Goal: Communication & Community: Answer question/provide support

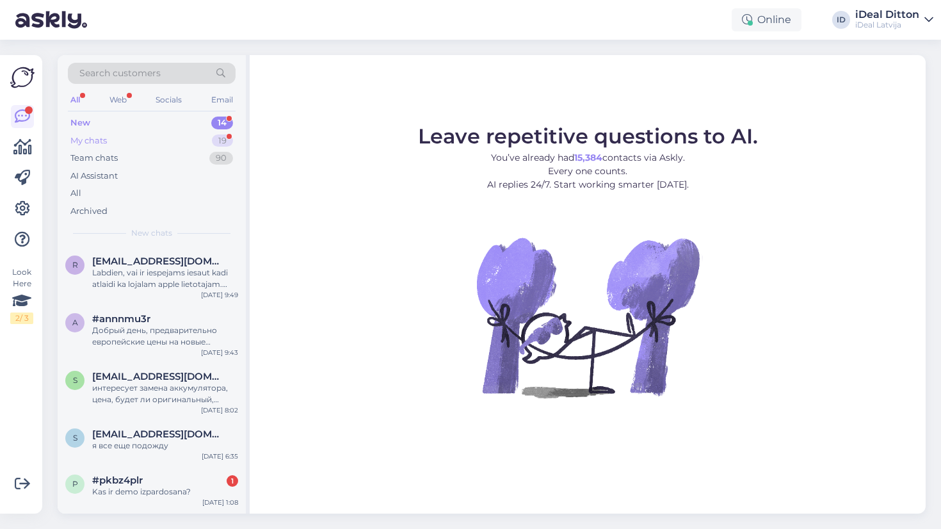
click at [226, 138] on div "19" at bounding box center [222, 140] width 21 height 13
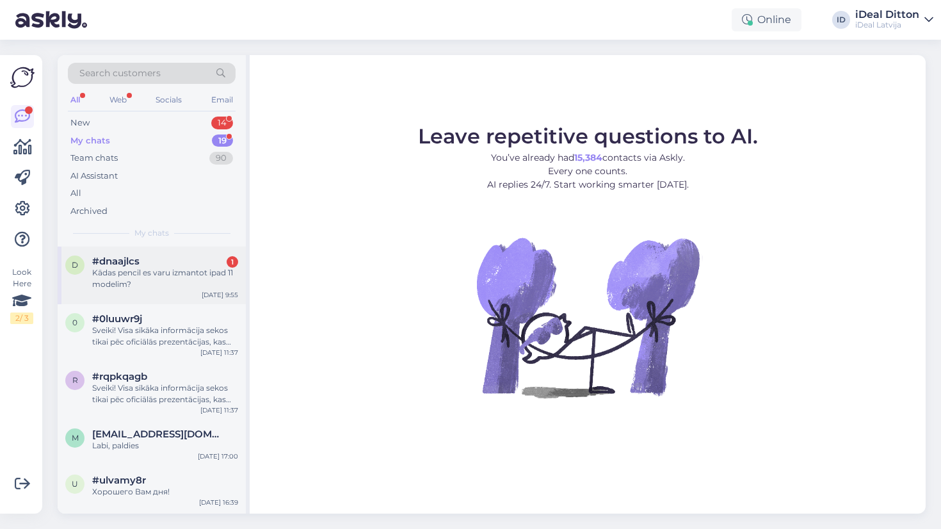
click at [186, 290] on div "d #dnaajlcs 1 Kādas pencil es varu izmantot ipad 11 modelim? Sep 10 9:55" at bounding box center [152, 276] width 188 height 58
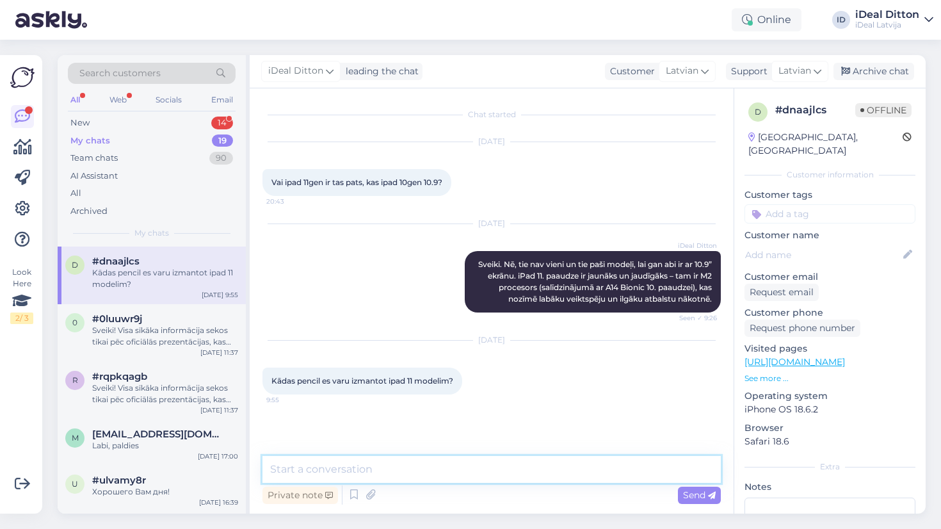
click at [358, 470] on textarea at bounding box center [492, 469] width 459 height 27
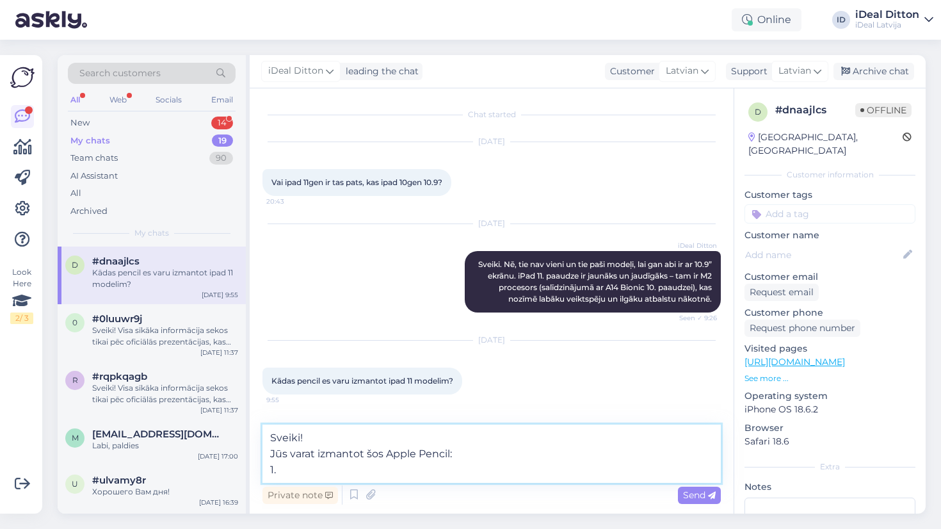
paste textarea "https://www.shop.cec.lv/apple-pencil-1st-gen-usb-c-mqly3zm-a"
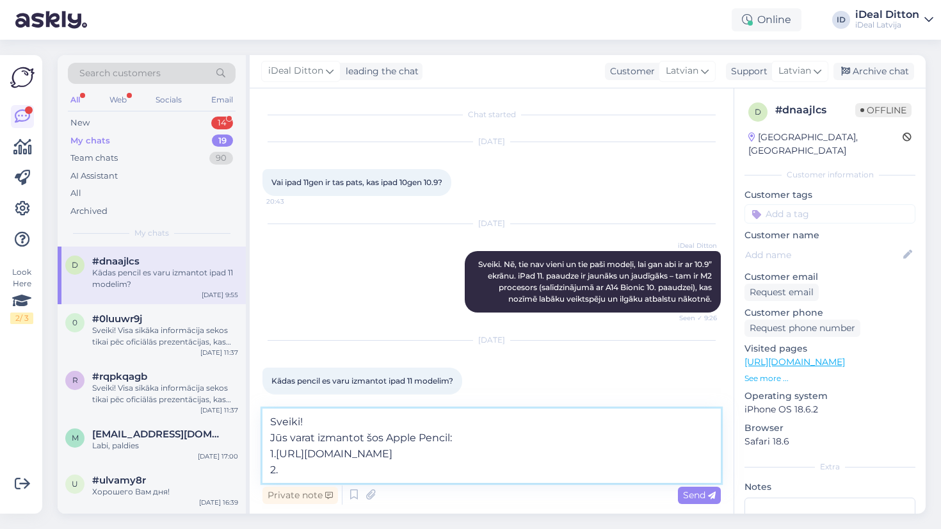
click at [275, 452] on textarea "Sveiki! Jūs varat izmantot šos Apple Pencil: 1.https://www.shop.cec.lv/apple-pe…" at bounding box center [492, 446] width 459 height 74
click at [404, 479] on textarea "Sveiki! Jūs varat izmantot šos Apple Pencil: 1. https://www.shop.cec.lv/apple-p…" at bounding box center [492, 446] width 459 height 74
paste textarea "https://www.shop.cec.lv/apple-pencil-3rd-gen-usb-c-muwa3zm-a"
type textarea "Sveiki! Jūs varat izmantot šos Apple Pencil: 1. https://www.shop.cec.lv/apple-p…"
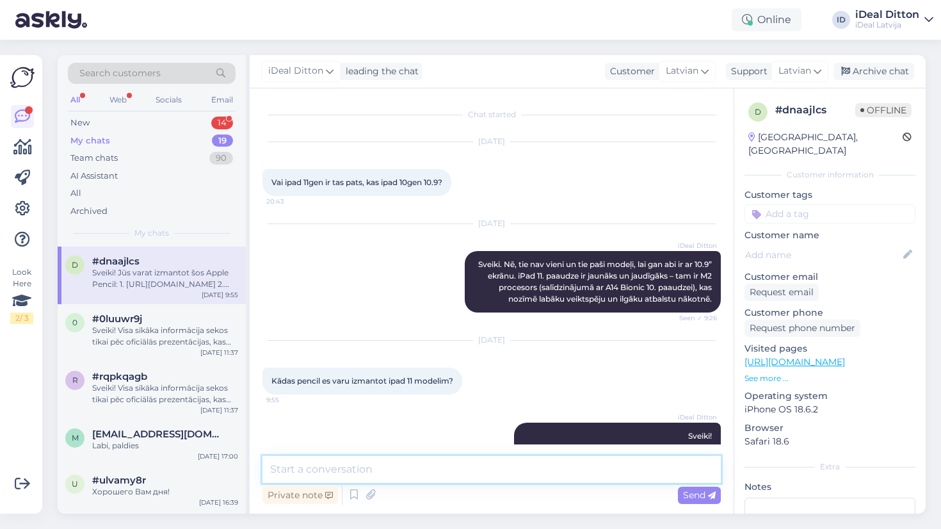
scroll to position [77, 0]
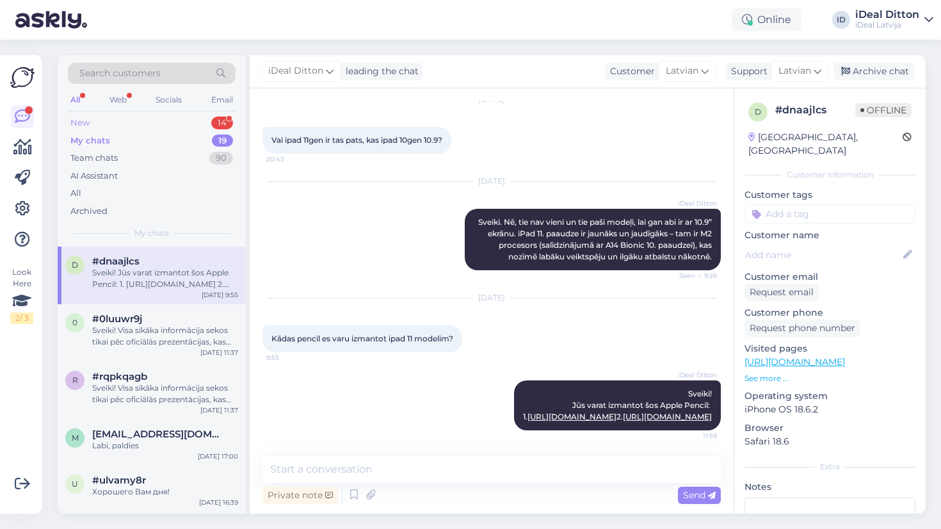
click at [207, 120] on div "New 14" at bounding box center [152, 123] width 168 height 18
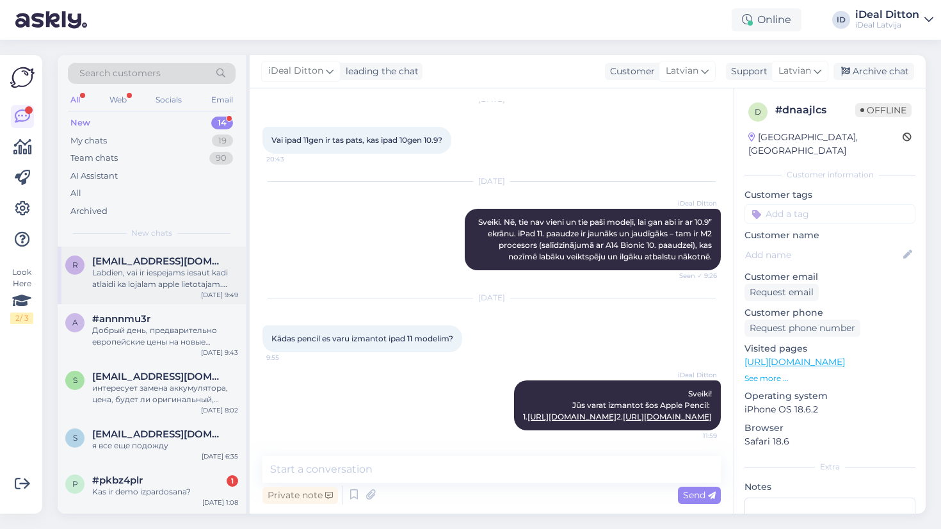
click at [176, 277] on div "Labdien, vai ir iespejams iesaut kadi atlaidi ka lojalam apple lietotajam. Ties…" at bounding box center [165, 278] width 146 height 23
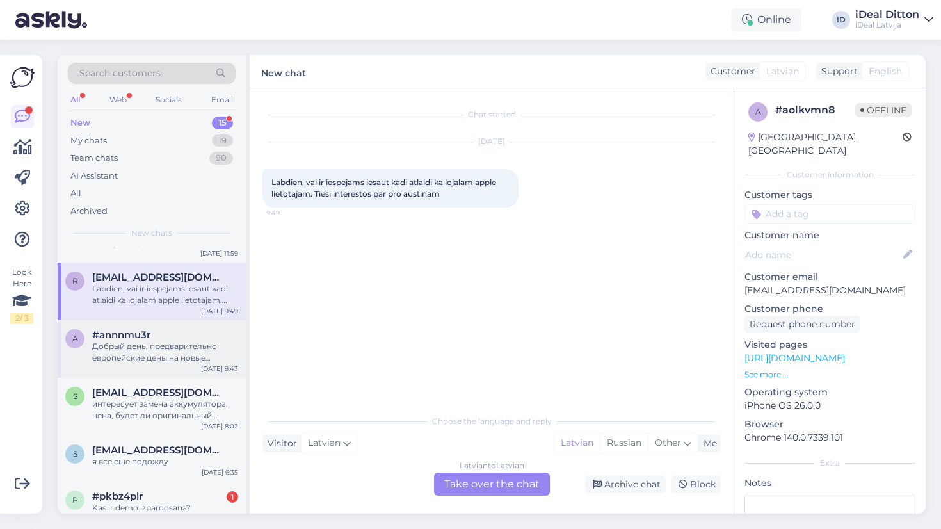
scroll to position [63, 0]
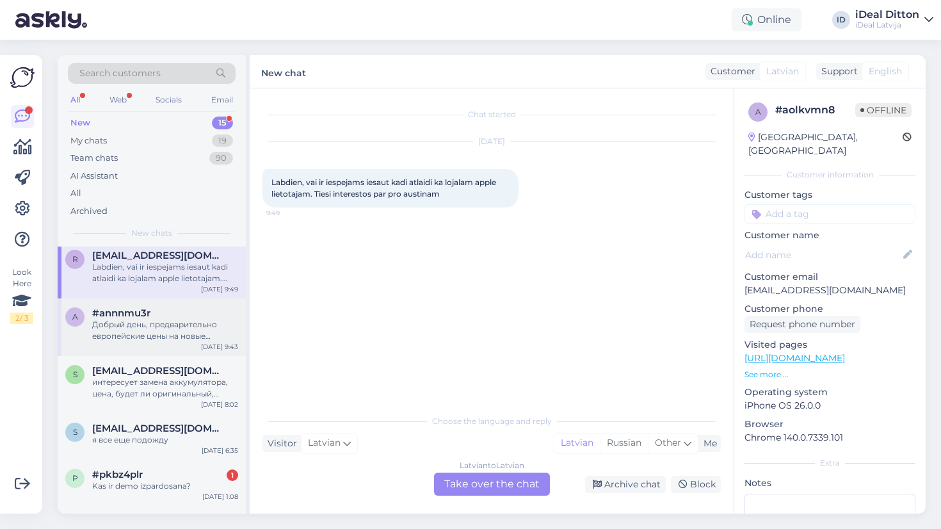
click at [149, 341] on div "a #annnmu3r Добрый день, предварительно европейские цены на новые айфоны уже из…" at bounding box center [152, 327] width 188 height 58
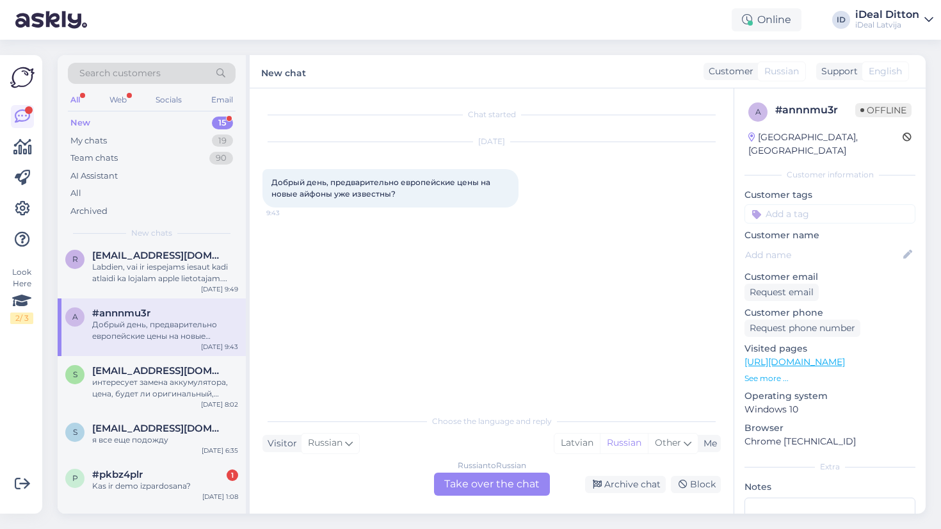
click at [500, 483] on div "Russian to Russian Take over the chat" at bounding box center [492, 484] width 116 height 23
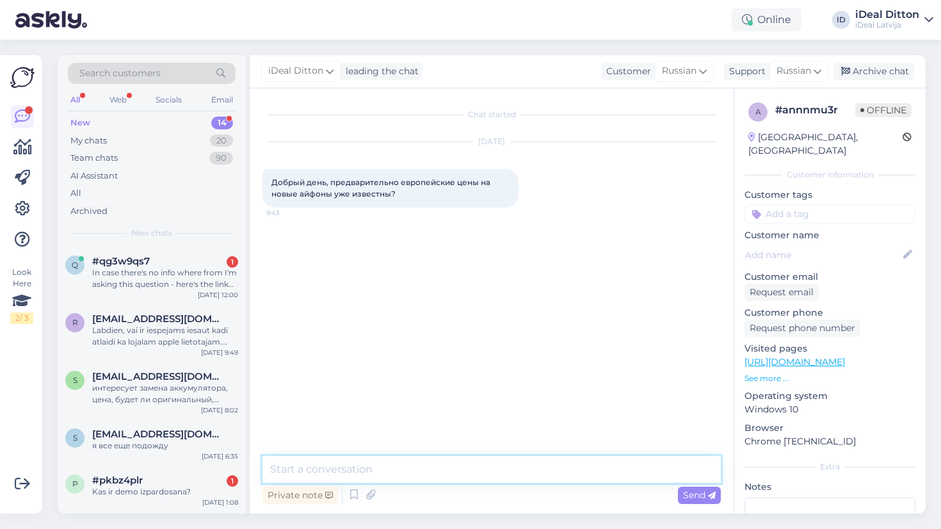
click at [459, 469] on textarea at bounding box center [492, 469] width 459 height 27
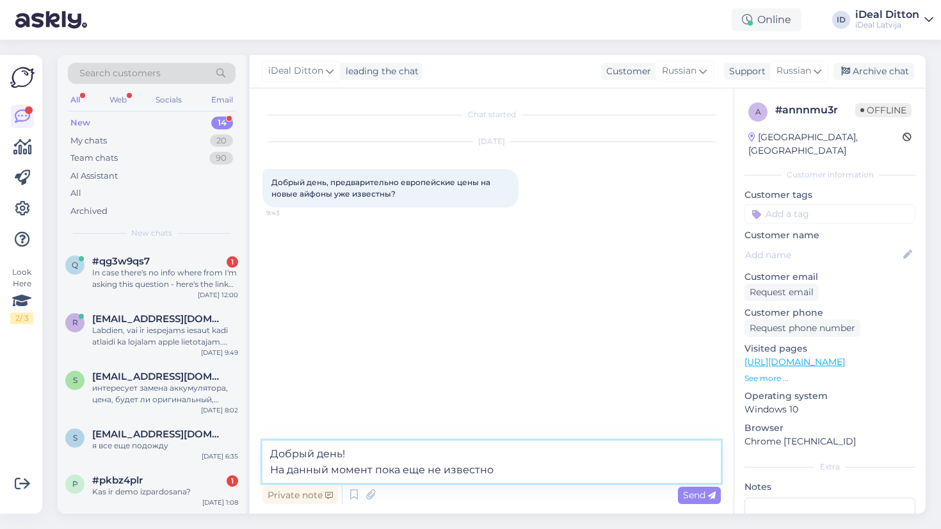
type textarea "Добрый день! На данный момент пока еще не известно!"
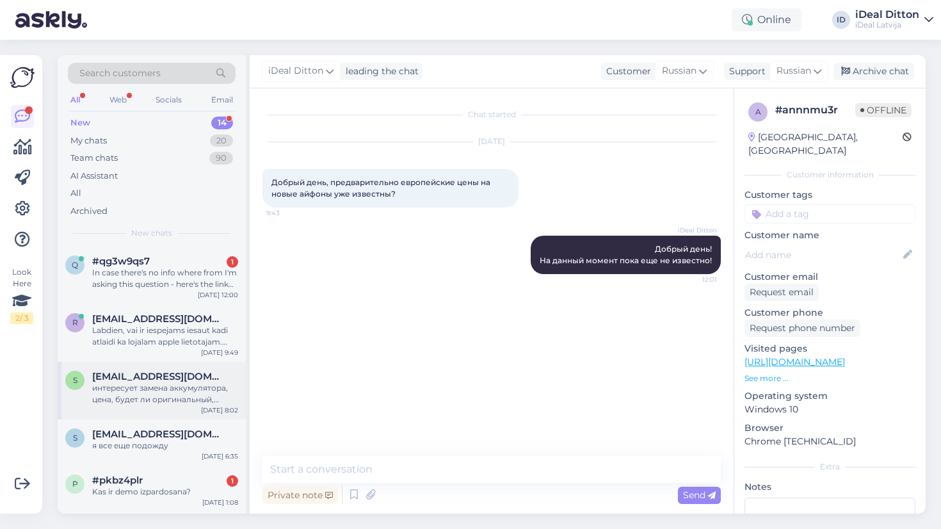
click at [190, 383] on div "интересует замена аккумулятора, цена, будет ли оригинальный, будет ли показыват…" at bounding box center [165, 393] width 146 height 23
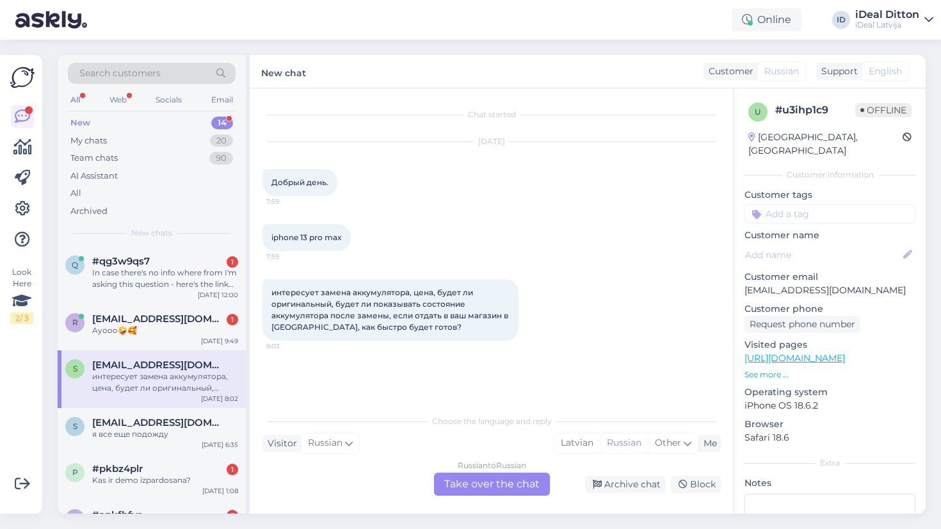
click at [489, 482] on div "Russian to Russian Take over the chat" at bounding box center [492, 484] width 116 height 23
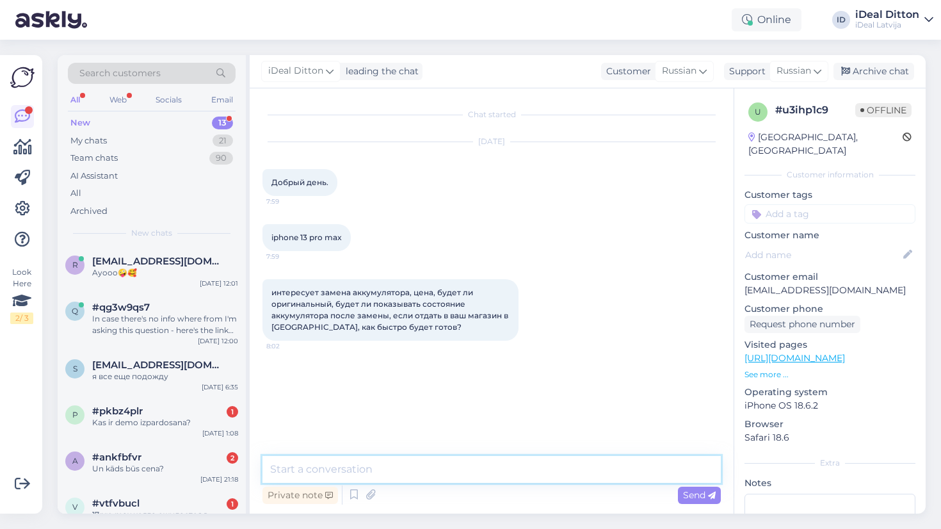
click at [409, 473] on textarea at bounding box center [492, 469] width 459 height 27
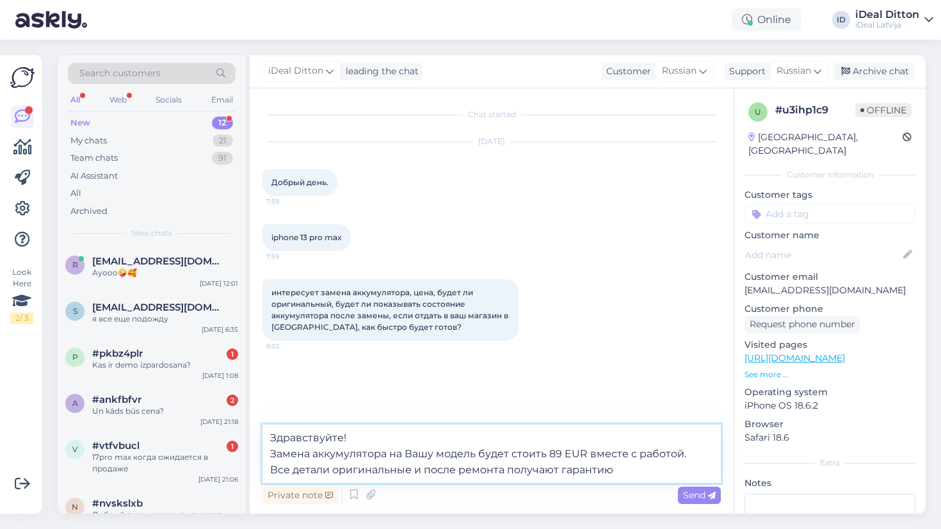
click at [507, 470] on textarea "Здравствуйте! Замена аккумулятора на Вашу модель будет стоить 89 EUR вместе с р…" at bounding box center [492, 454] width 459 height 58
click at [672, 473] on textarea "Здравствуйте! Замена аккумулятора на Вашу модель будет стоить 89 EUR вместе с р…" at bounding box center [492, 454] width 459 height 58
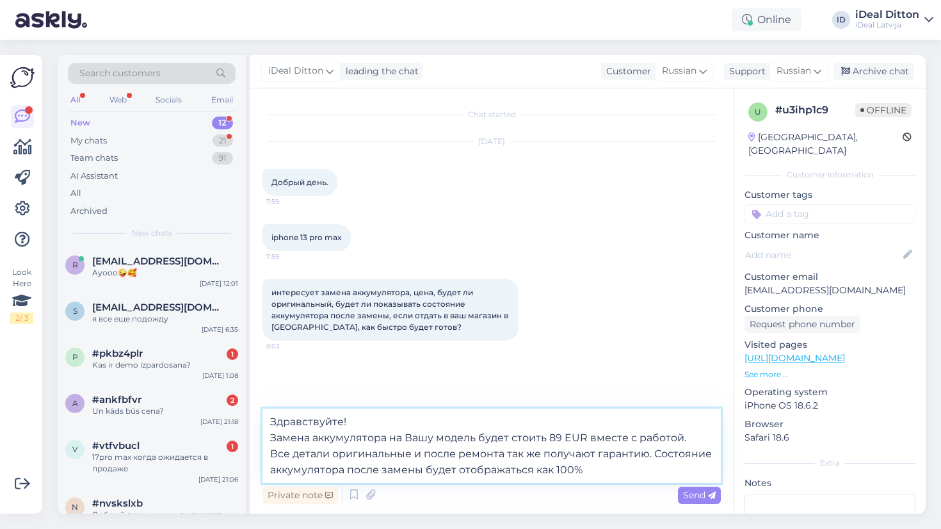
type textarea "Здравствуйте! Замена аккумулятора на Вашу модель будет стоить 89 EUR вместе с р…"
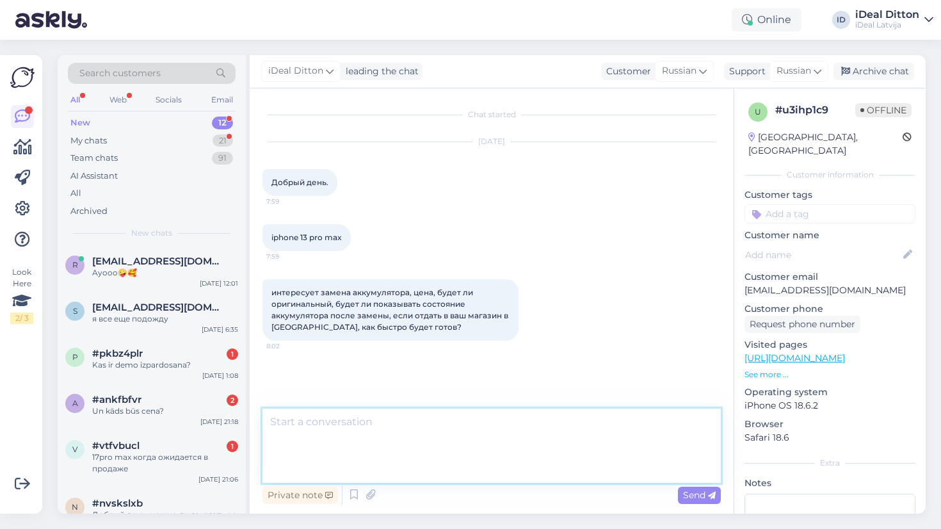
scroll to position [23, 0]
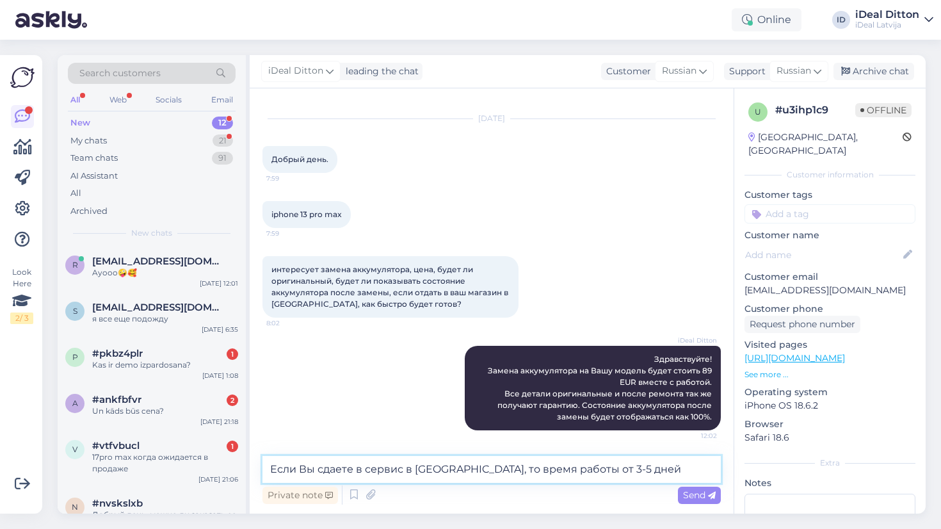
type textarea "Если Вы сдаете в сервис в Даугавпилсе, то время работы от 3-5 дней!"
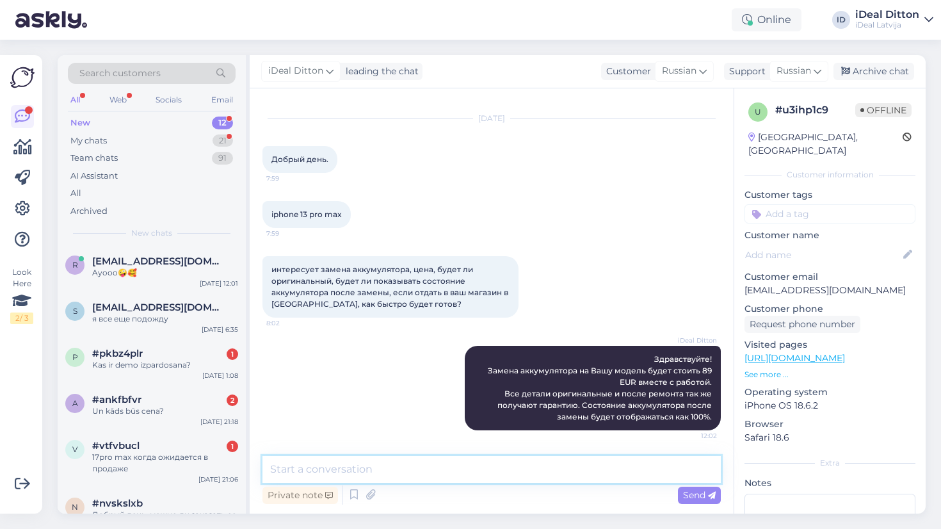
scroll to position [90, 0]
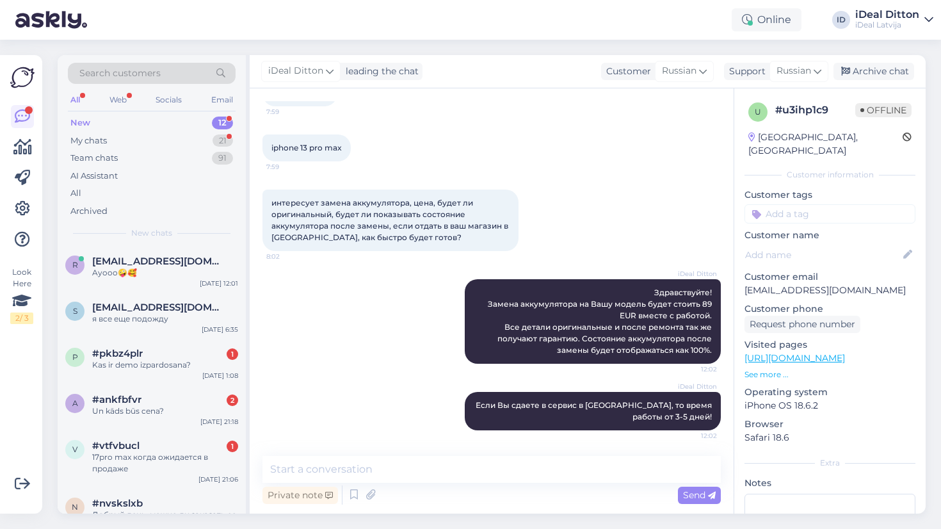
click at [347, 358] on div "iDeal Ditton Здравствуйте! Замена аккумулятора на Вашу модель будет стоить 89 E…" at bounding box center [492, 321] width 459 height 113
click at [166, 325] on div "s sokolovaelina1943@gmail.com я все еще подожду Sep 10 6:35" at bounding box center [152, 316] width 188 height 46
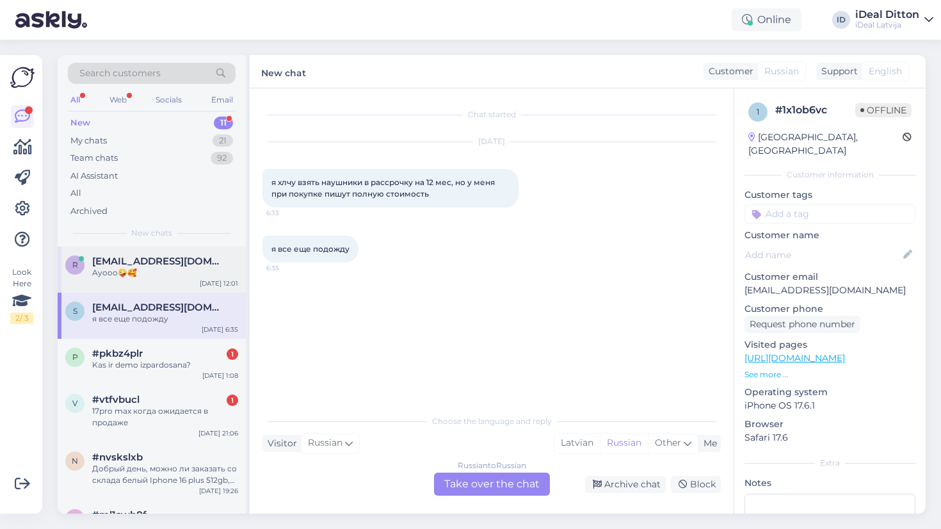
click at [136, 256] on span "rinalds22154@gmail.com" at bounding box center [158, 262] width 133 height 12
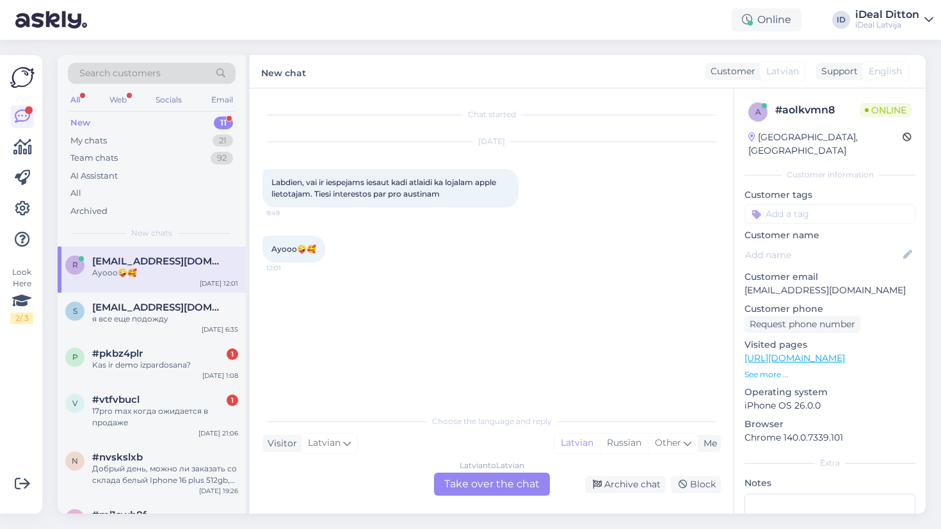
click at [493, 482] on div "Latvian to Latvian Take over the chat" at bounding box center [492, 484] width 116 height 23
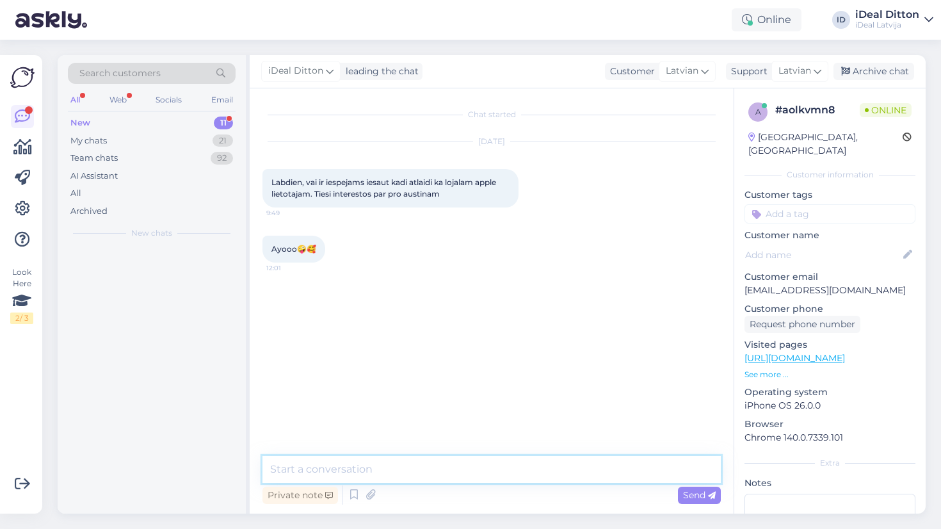
click at [455, 475] on textarea at bounding box center [492, 469] width 459 height 27
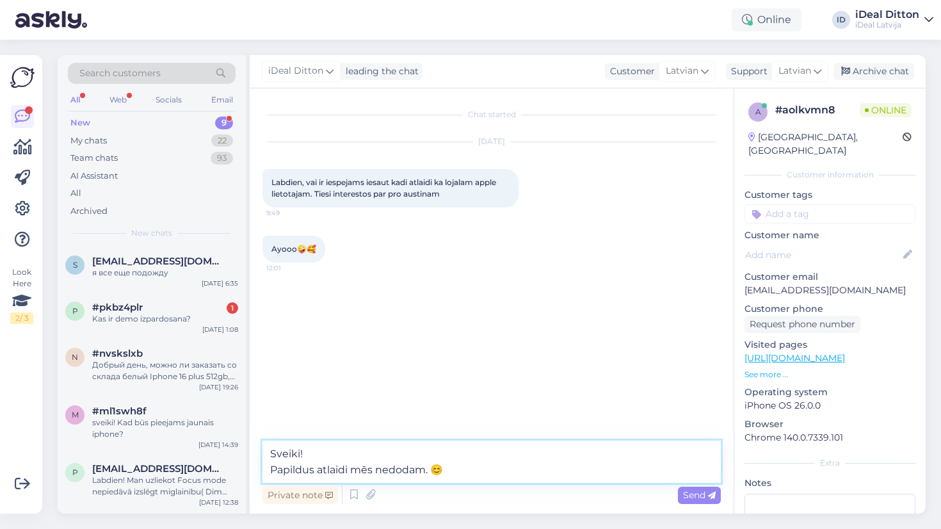
click at [350, 468] on textarea "Sveiki! Papildus atlaidi mēs nedodam. 😊" at bounding box center [492, 462] width 459 height 42
type textarea "Sveiki! Papildus atlaides mēs nedodam. 😊"
click at [483, 478] on textarea "Sveiki! Papildus atlaides mēs nedodam. 😊" at bounding box center [492, 462] width 459 height 42
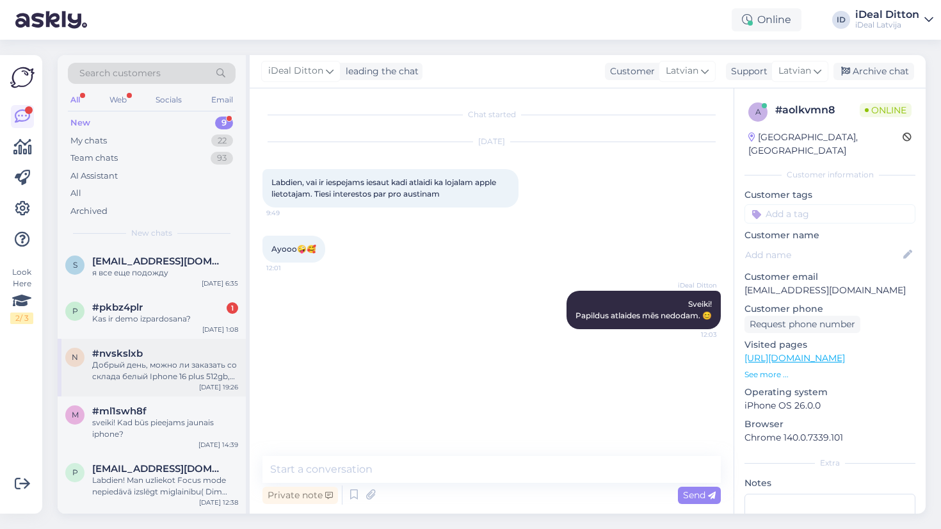
click at [181, 364] on div "Добрый день, можно ли заказать со склада белый Iphone 16 plus 512gb, чтоб он пр…" at bounding box center [165, 370] width 146 height 23
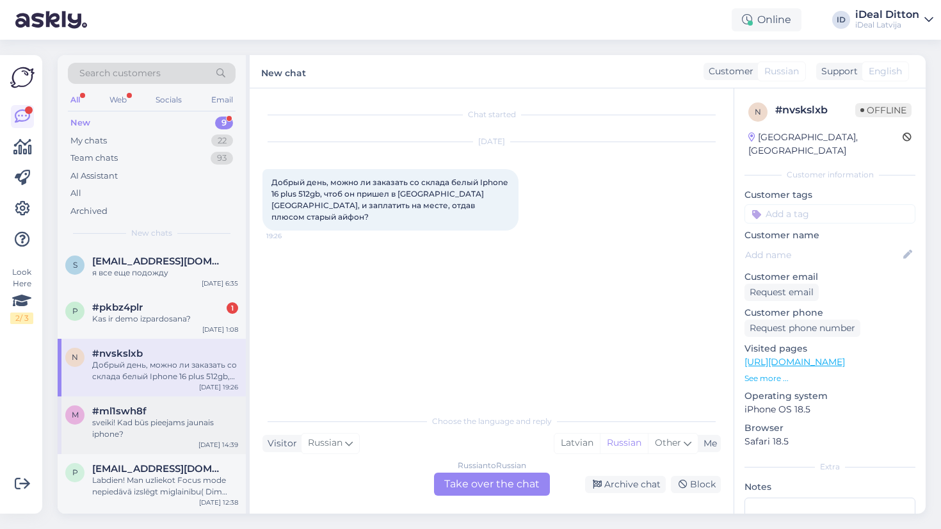
click at [174, 428] on div "sveiki! Kad būs pieejams jaunais iphone?" at bounding box center [165, 428] width 146 height 23
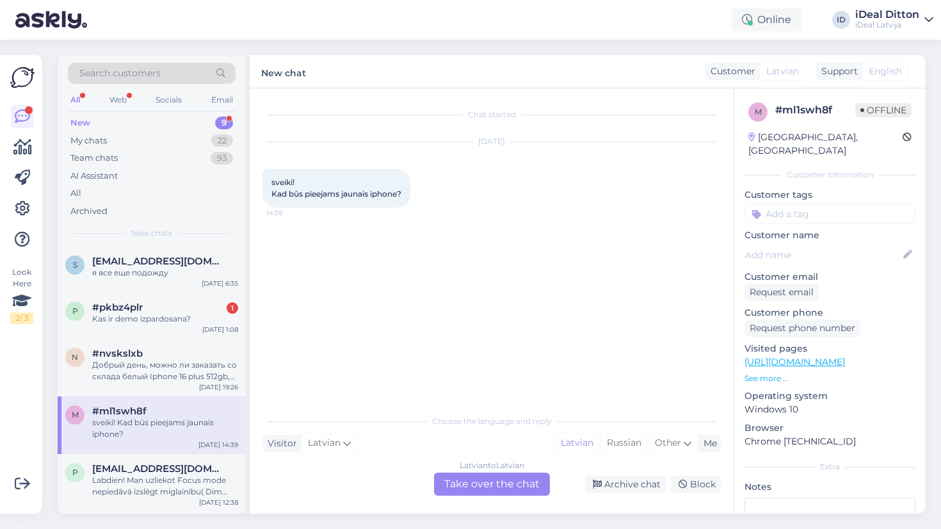
click at [512, 487] on div "Latvian to Latvian Take over the chat" at bounding box center [492, 484] width 116 height 23
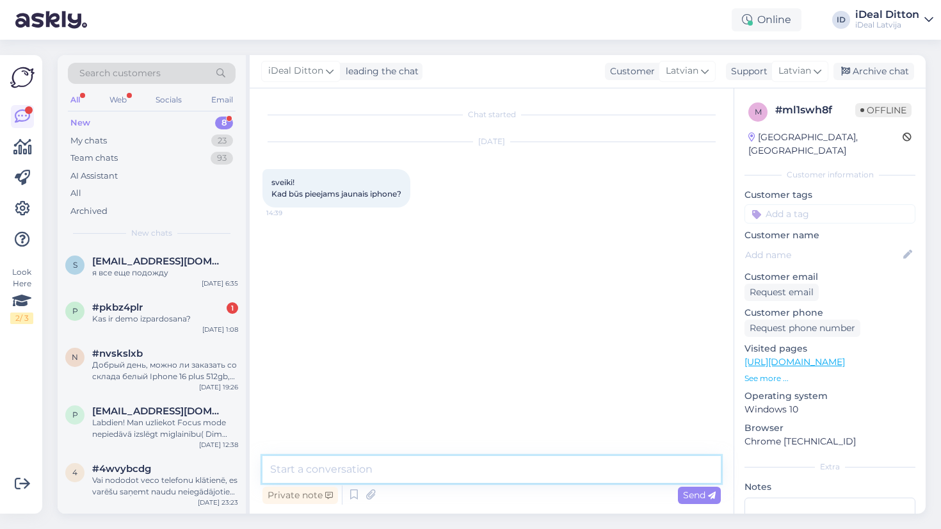
click at [412, 470] on textarea at bounding box center [492, 469] width 459 height 27
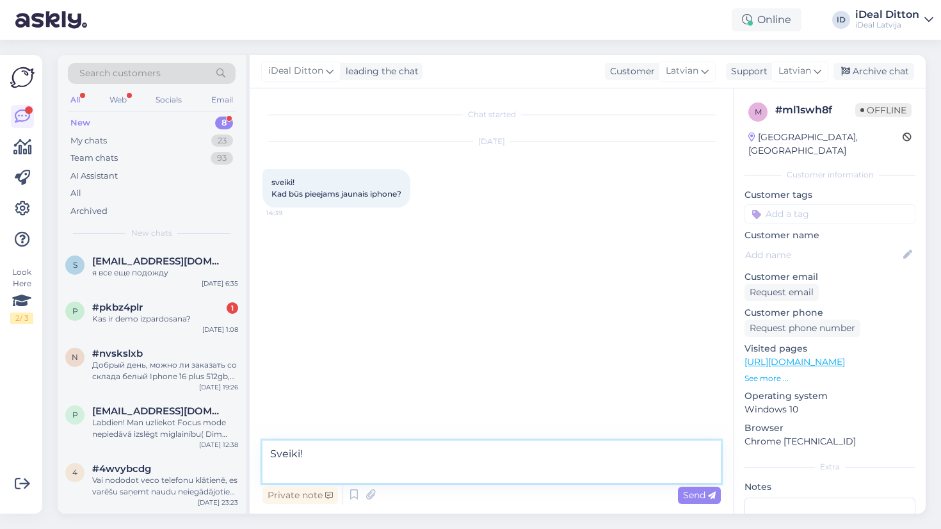
paste textarea "iPhone 17 Pro, iPhone 17 Pro Max, iPhone Air, iPhone 17 🍏 Priekšpasūtījumi: sāk…"
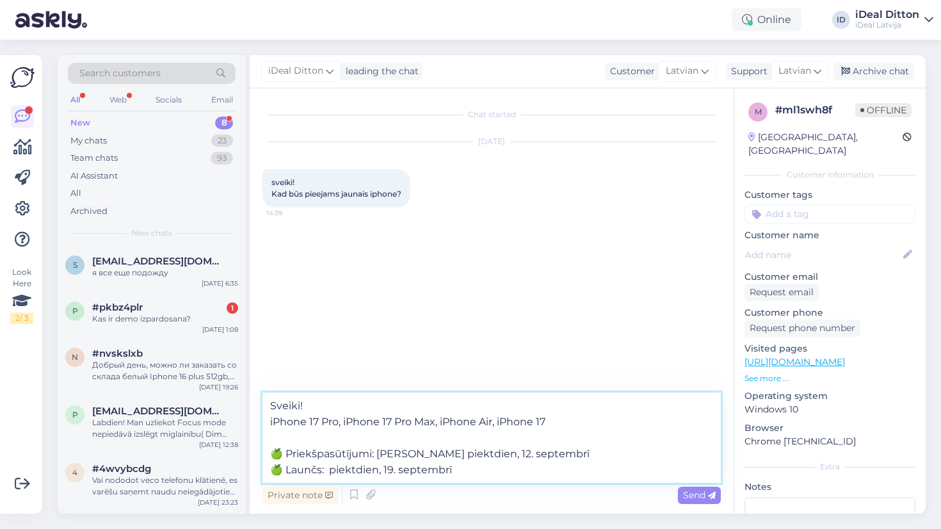
click at [442, 439] on textarea "Sveiki! iPhone 17 Pro, iPhone 17 Pro Max, iPhone Air, iPhone 17 🍏 Priekšpasūtīj…" at bounding box center [492, 438] width 459 height 90
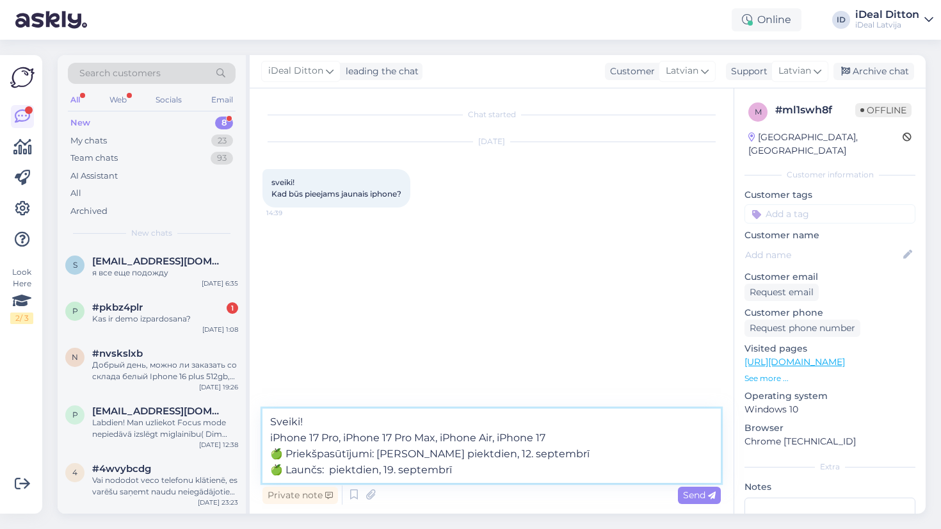
click at [475, 468] on textarea "Sveiki! iPhone 17 Pro, iPhone 17 Pro Max, iPhone Air, iPhone 17 🍏 Priekšpasūtīj…" at bounding box center [492, 446] width 459 height 74
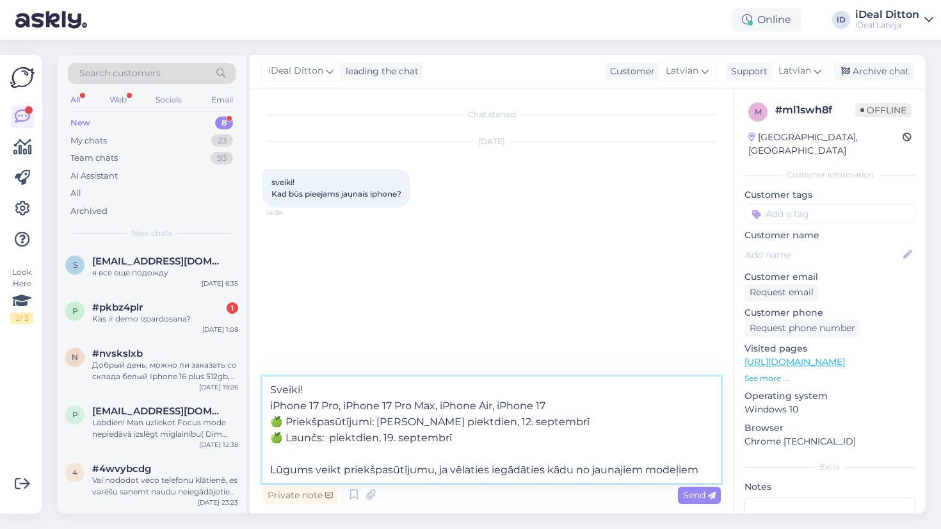
type textarea "Sveiki! iPhone 17 Pro, iPhone 17 Pro Max, iPhone Air, iPhone 17 🍏 Priekšpasūtīj…"
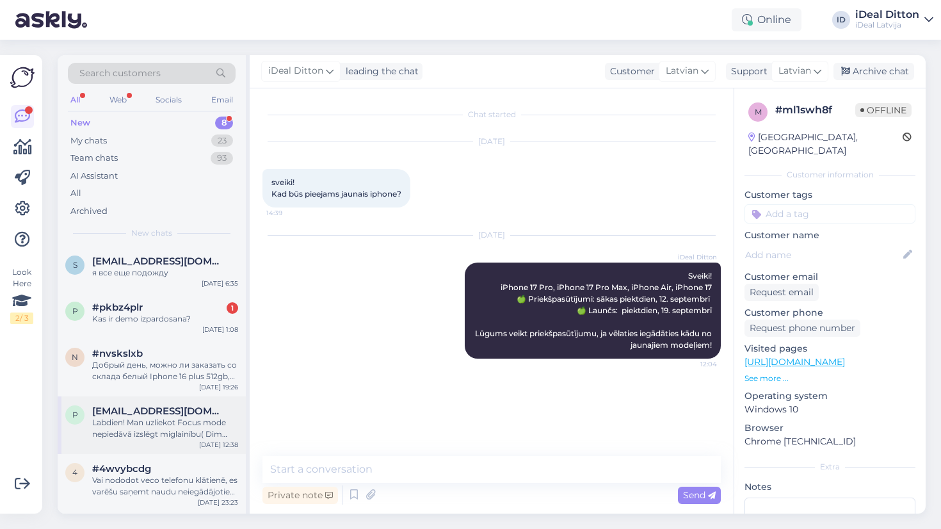
click at [170, 424] on div "Labdien! Man uzliekot Focus mode nepiedāvā izslēgt miglainību( Dim lock blur) m…" at bounding box center [165, 428] width 146 height 23
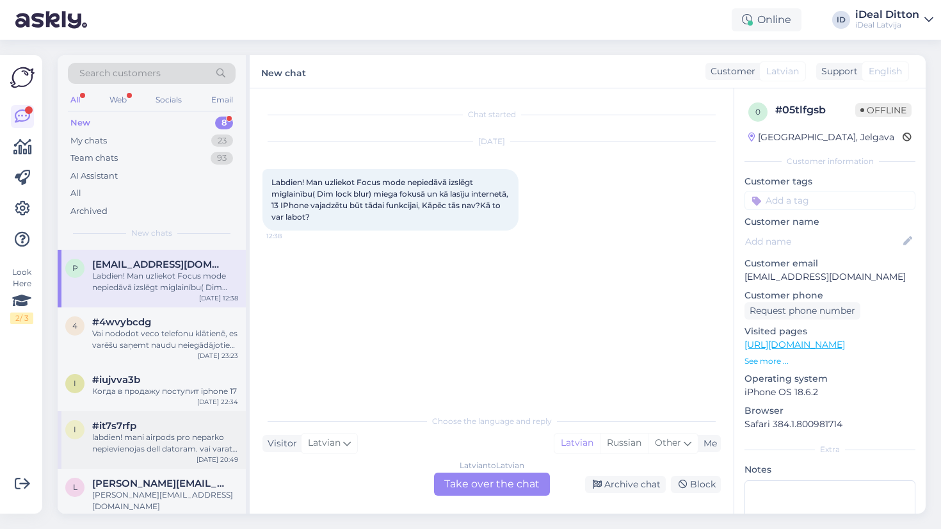
scroll to position [146, 0]
click at [174, 397] on div "i #iujvva3b Когда в продажу поступит iphone 17 Sep 8 22:34" at bounding box center [152, 389] width 188 height 46
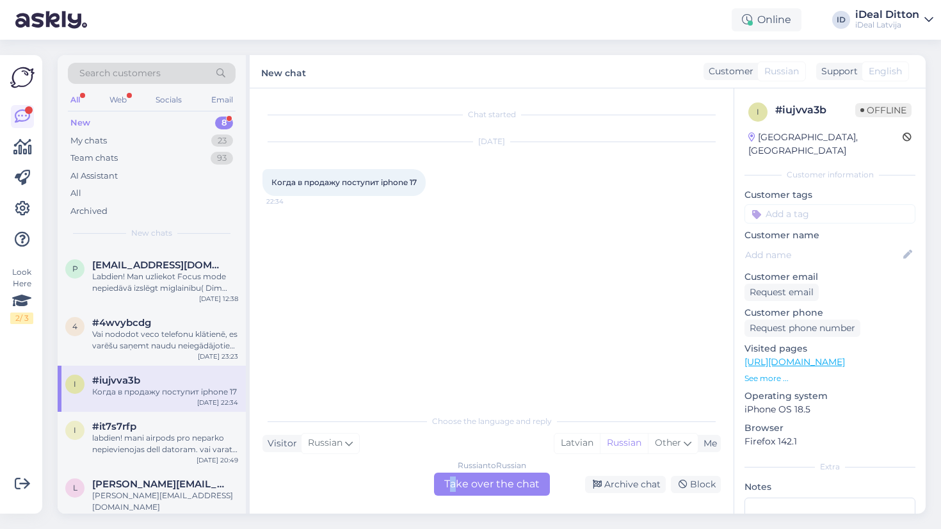
click at [454, 480] on div "Russian to Russian Take over the chat" at bounding box center [492, 484] width 116 height 23
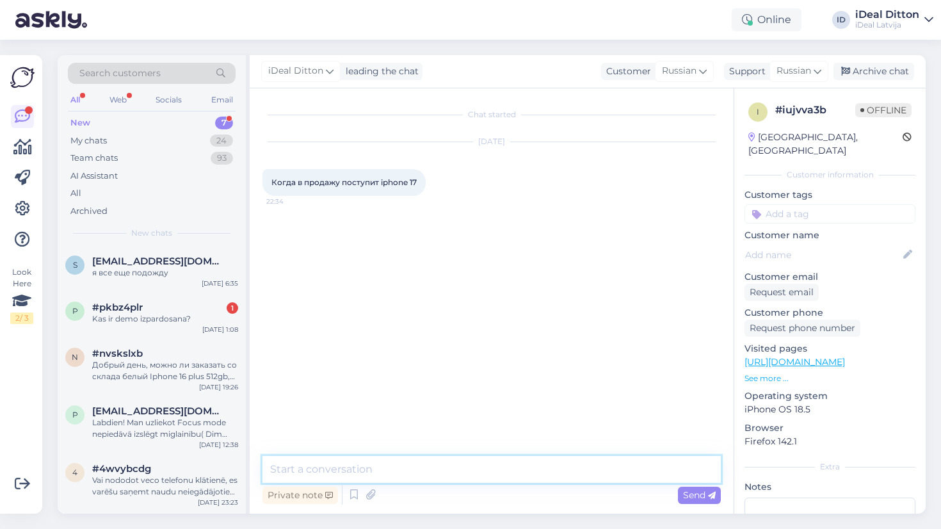
click at [426, 469] on textarea at bounding box center [492, 469] width 459 height 27
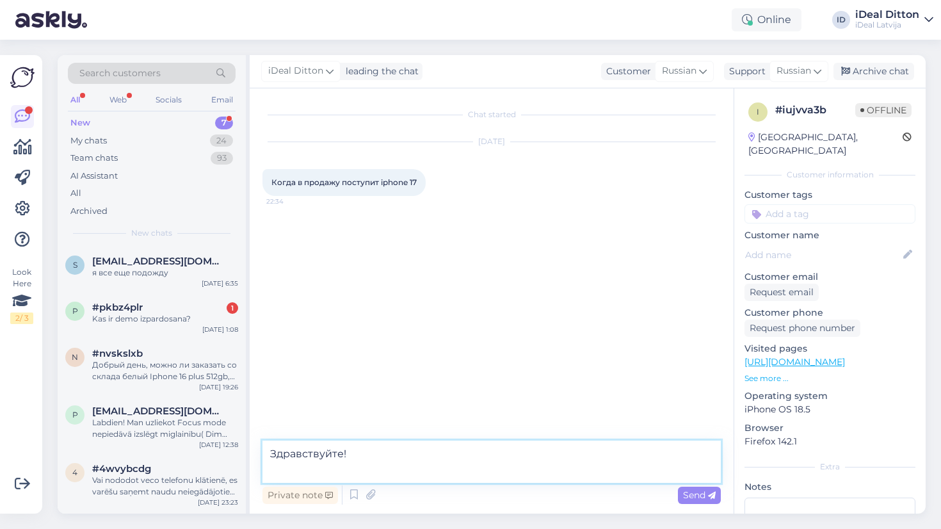
paste textarea "iPhone 17 Pro, iPhone 17 Pro Max, iPhone Air, iPhone 17 🍏 Priekšpasūtījumi: sāk…"
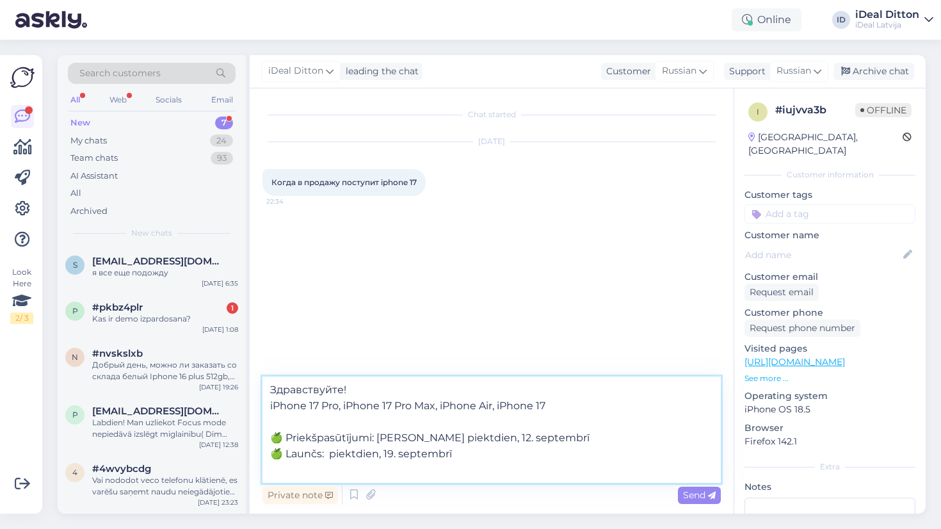
drag, startPoint x: 289, startPoint y: 437, endPoint x: 375, endPoint y: 436, distance: 85.2
click at [375, 436] on textarea "Здравствуйте! iPhone 17 Pro, iPhone 17 Pro Max, iPhone Air, iPhone 17 🍏 Priekšp…" at bounding box center [492, 430] width 459 height 106
drag, startPoint x: 357, startPoint y: 437, endPoint x: 513, endPoint y: 443, distance: 155.7
click at [513, 443] on textarea "Здравствуйте! iPhone 17 Pro, iPhone 17 Pro Max, iPhone Air, iPhone 17 🍏 Предзак…" at bounding box center [492, 430] width 459 height 106
click at [316, 454] on textarea "Здравствуйте! iPhone 17 Pro, iPhone 17 Pro Max, iPhone Air, iPhone 17 🍏 Предзак…" at bounding box center [492, 430] width 459 height 106
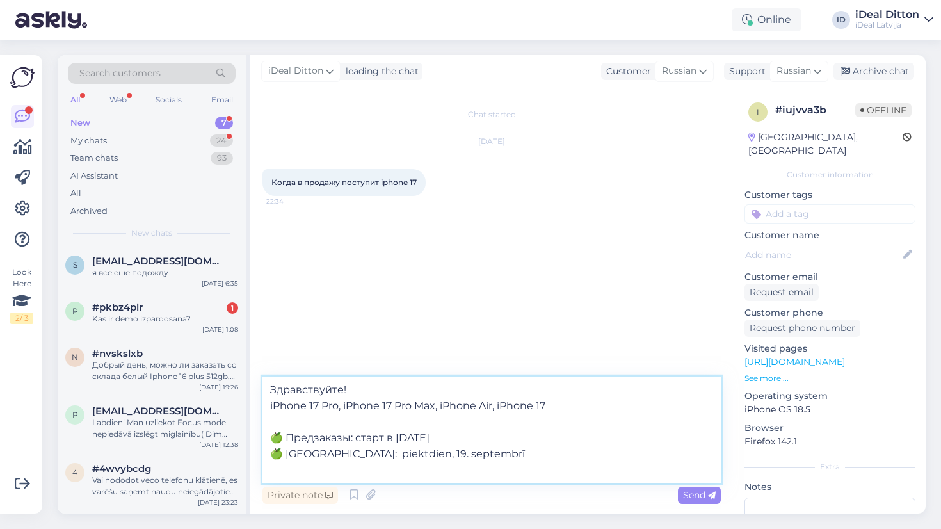
click at [316, 454] on textarea "Здравствуйте! iPhone 17 Pro, iPhone 17 Pro Max, iPhone Air, iPhone 17 🍏 Предзак…" at bounding box center [492, 430] width 459 height 106
click at [364, 453] on textarea "Здравствуйте! iPhone 17 Pro, iPhone 17 Pro Max, iPhone Air, iPhone 17 🍏 Предзак…" at bounding box center [492, 430] width 459 height 106
drag, startPoint x: 392, startPoint y: 454, endPoint x: 512, endPoint y: 455, distance: 119.8
click at [510, 454] on textarea "Здравствуйте! iPhone 17 Pro, iPhone 17 Pro Max, iPhone Air, iPhone 17 🍏 Предзак…" at bounding box center [492, 430] width 459 height 106
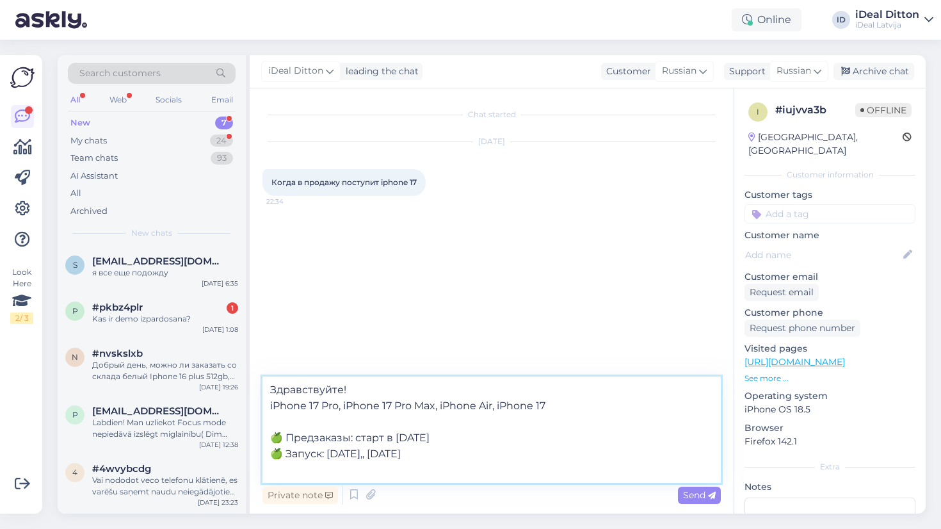
click at [378, 455] on textarea "Здравствуйте! iPhone 17 Pro, iPhone 17 Pro Max, iPhone Air, iPhone 17 🍏 Предзак…" at bounding box center [492, 430] width 459 height 106
click at [464, 472] on textarea "Здравствуйте! iPhone 17 Pro, iPhone 17 Pro Max, iPhone Air, iPhone 17 🍏 Предзак…" at bounding box center [492, 430] width 459 height 106
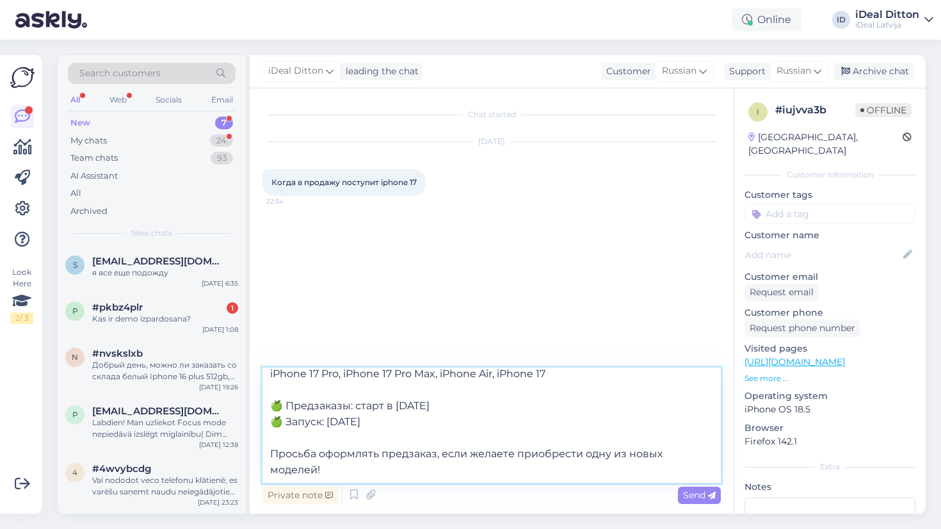
scroll to position [23, 0]
type textarea "Здравствуйте! iPhone 17 Pro, iPhone 17 Pro Max, iPhone Air, iPhone 17 🍏 Предзак…"
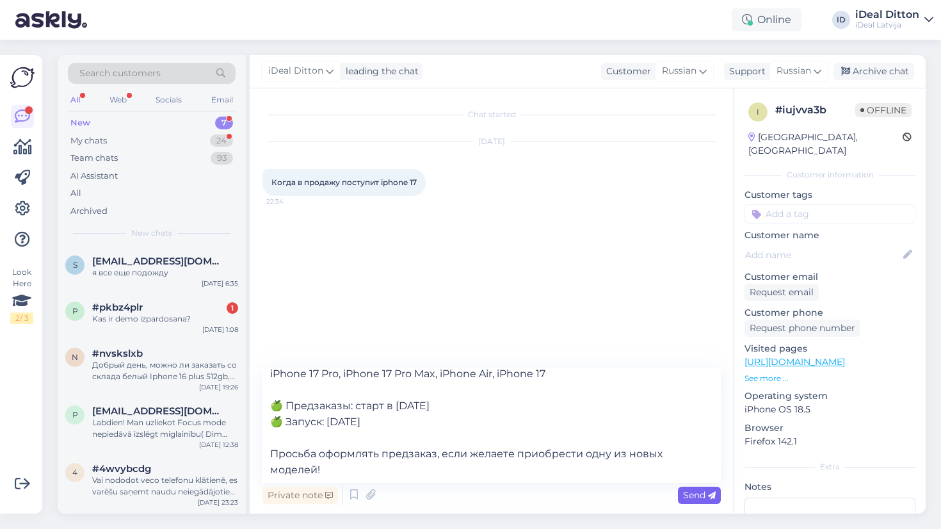
click at [692, 496] on span "Send" at bounding box center [699, 495] width 33 height 12
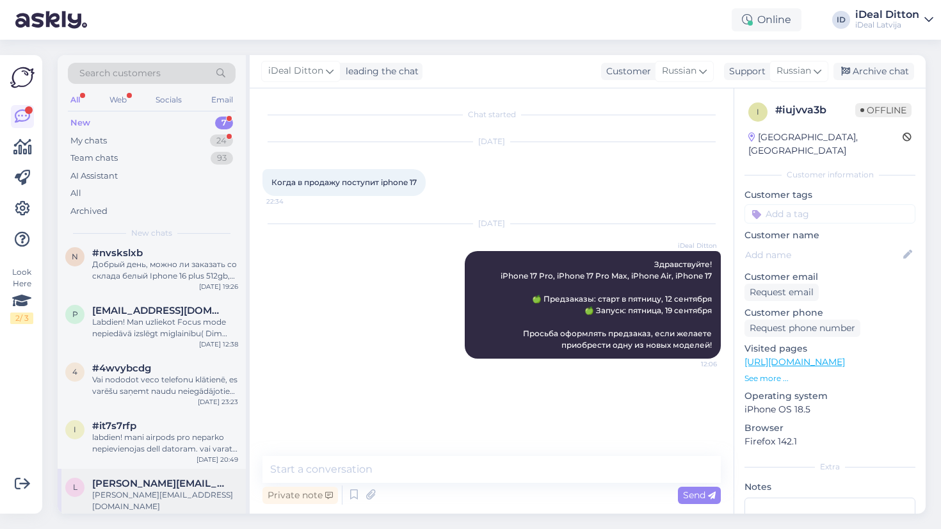
scroll to position [100, 0]
click at [168, 490] on div "laura.neilande10@inbox.lv" at bounding box center [165, 501] width 146 height 23
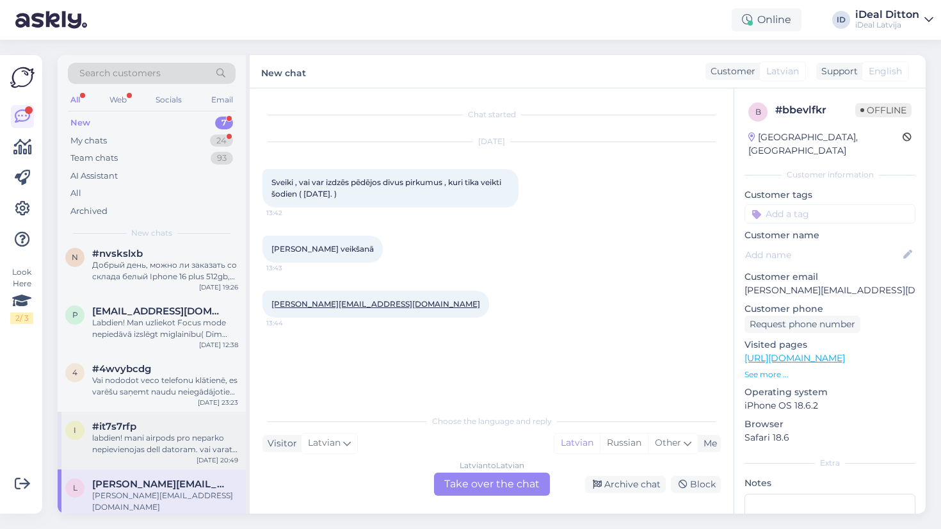
click at [170, 441] on div "labdien! mani airpods pro neparko nepievienojas dell datoram. vai varat kā palī…" at bounding box center [165, 443] width 146 height 23
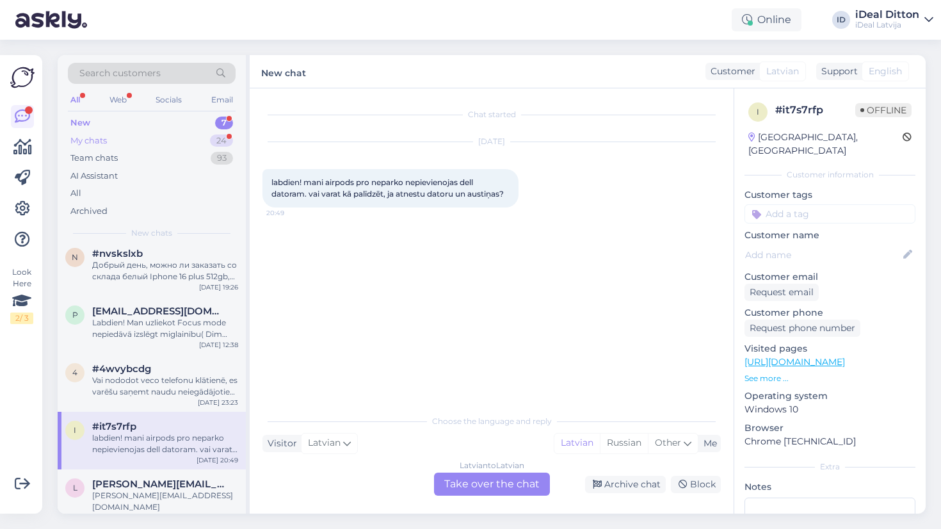
click at [226, 143] on div "24" at bounding box center [221, 140] width 23 height 13
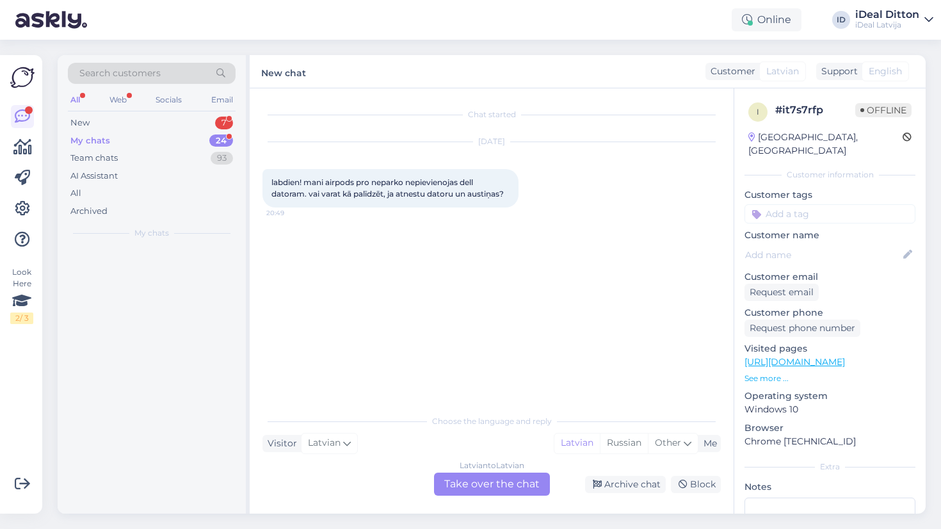
scroll to position [0, 0]
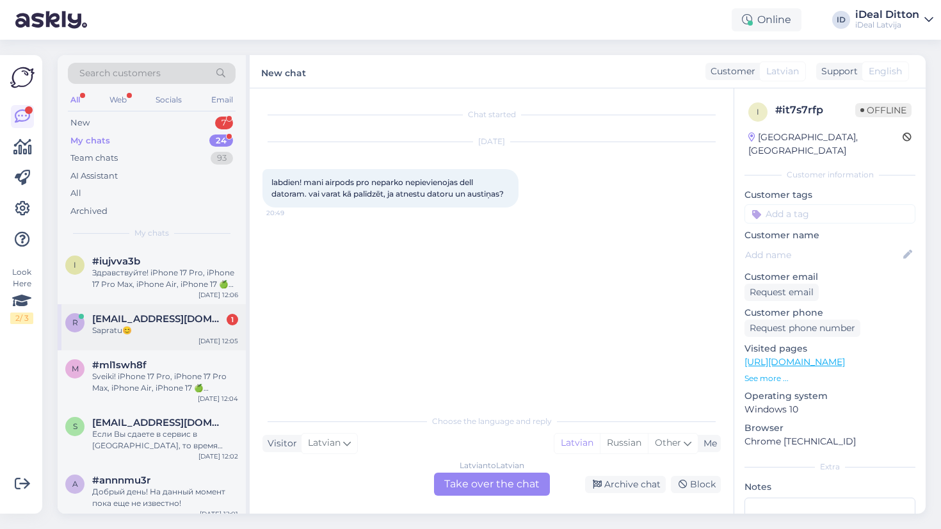
click at [178, 332] on div "Sapratu😊" at bounding box center [165, 331] width 146 height 12
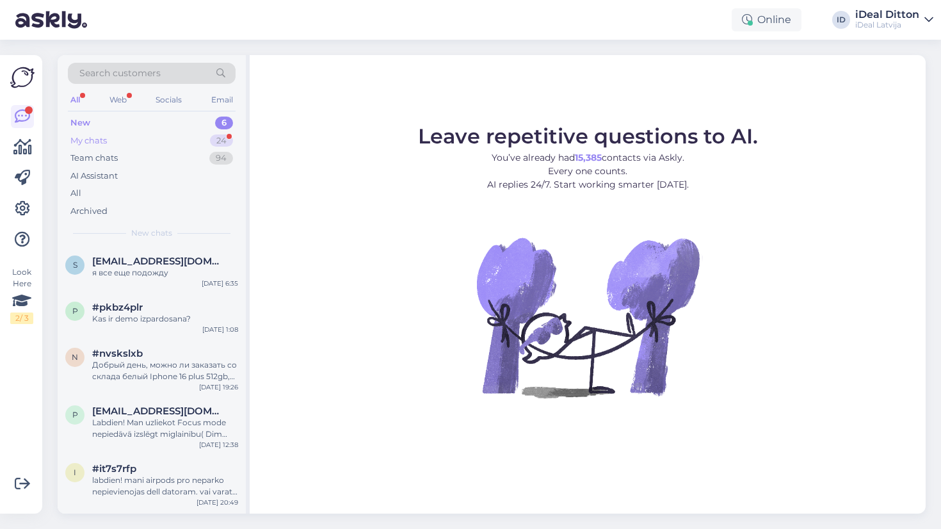
click at [211, 136] on div "24" at bounding box center [221, 140] width 23 height 13
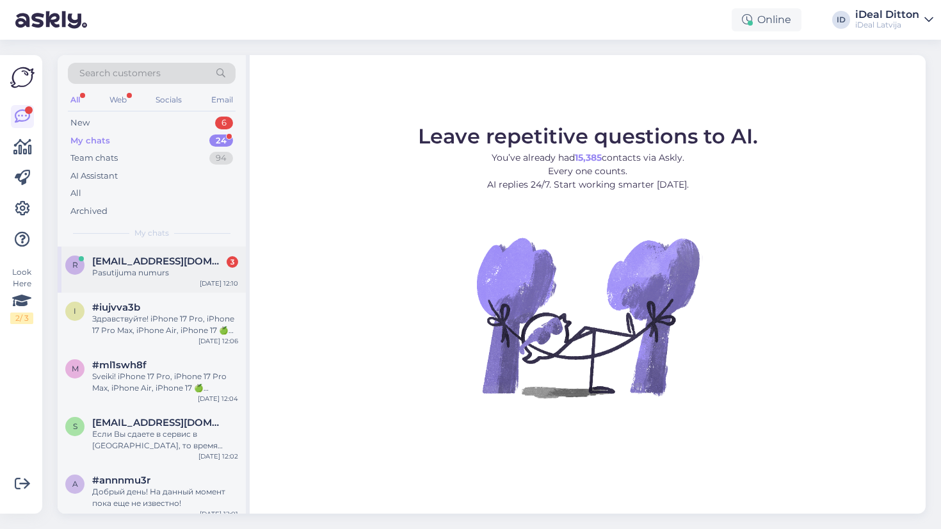
click at [185, 277] on div "r rinalds22154@gmail.com 3 Pasutijuma numurs Sep 10 12:10" at bounding box center [152, 270] width 188 height 46
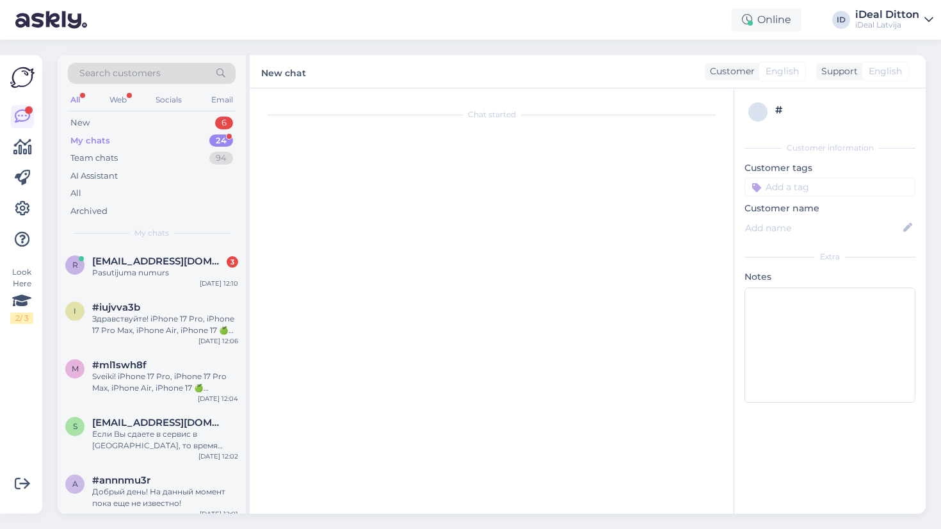
scroll to position [131, 0]
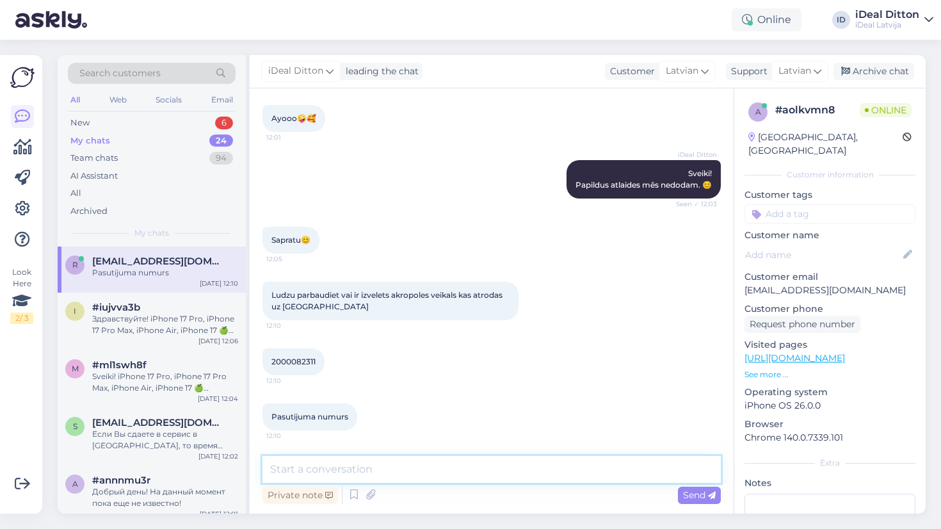
click at [387, 467] on textarea at bounding box center [492, 469] width 459 height 27
type textarea "Sekundīti"
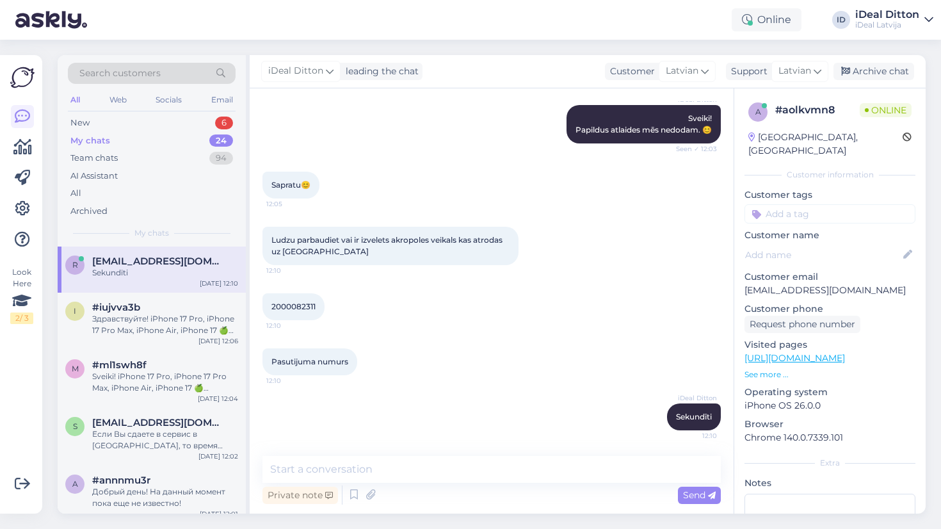
click at [297, 310] on span "2000082311" at bounding box center [294, 307] width 44 height 10
copy div "2000082311 12:10"
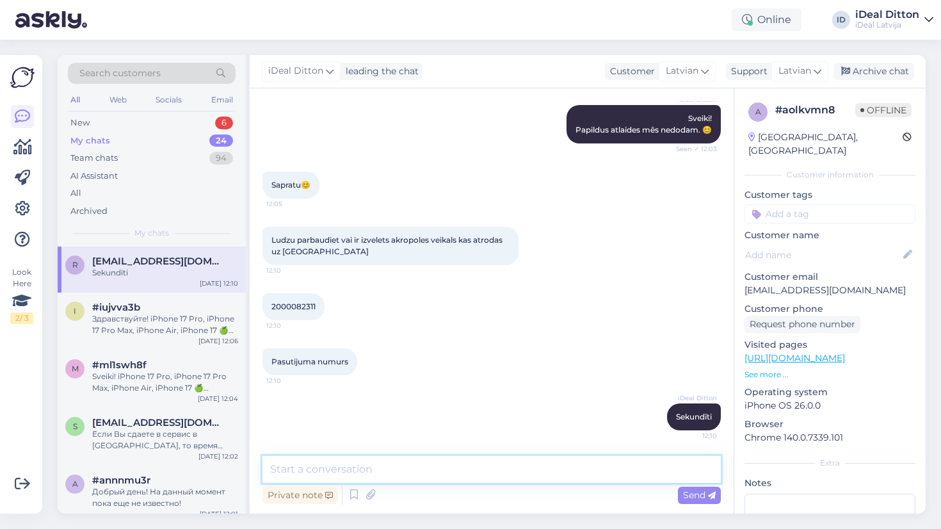
click at [434, 470] on textarea at bounding box center [492, 469] width 459 height 27
type textarea "Jā, viss super, ir Akropole Rīga 🙂"
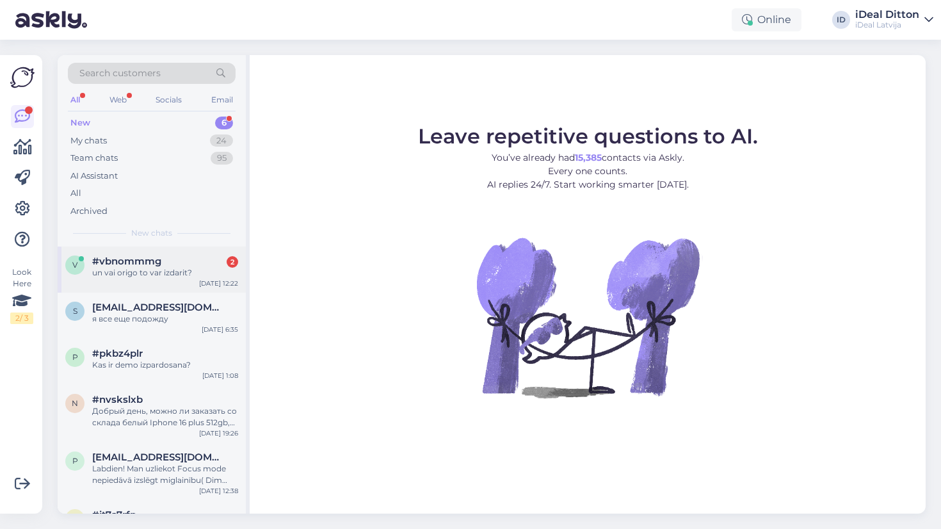
click at [141, 252] on div "v #vbnommmg 2 un vai origo to var izdarit? Sep 10 12:22" at bounding box center [152, 270] width 188 height 46
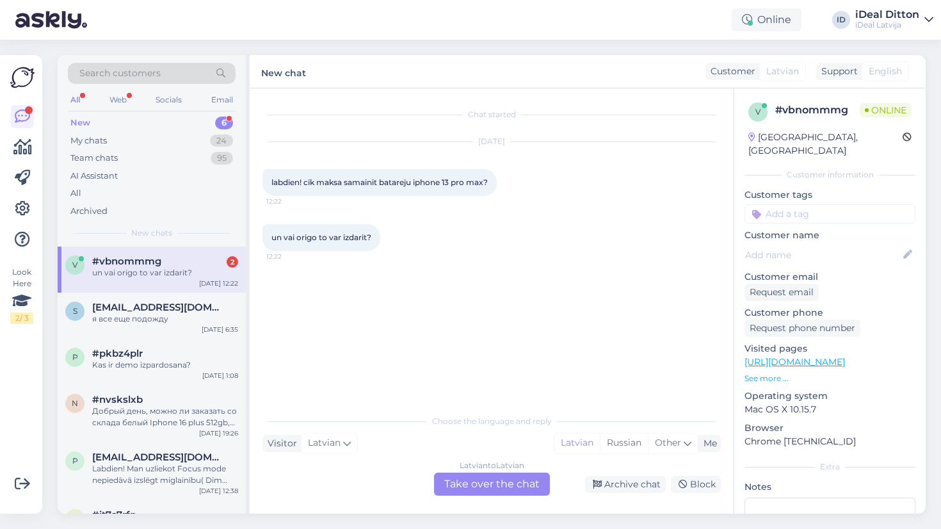
click at [519, 485] on div "Latvian to Latvian Take over the chat" at bounding box center [492, 484] width 116 height 23
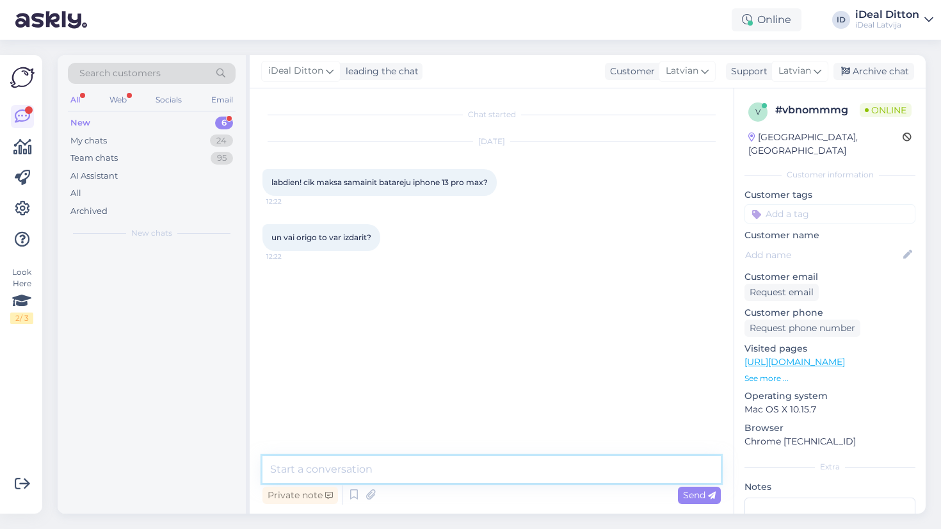
click at [466, 478] on textarea at bounding box center [492, 469] width 459 height 27
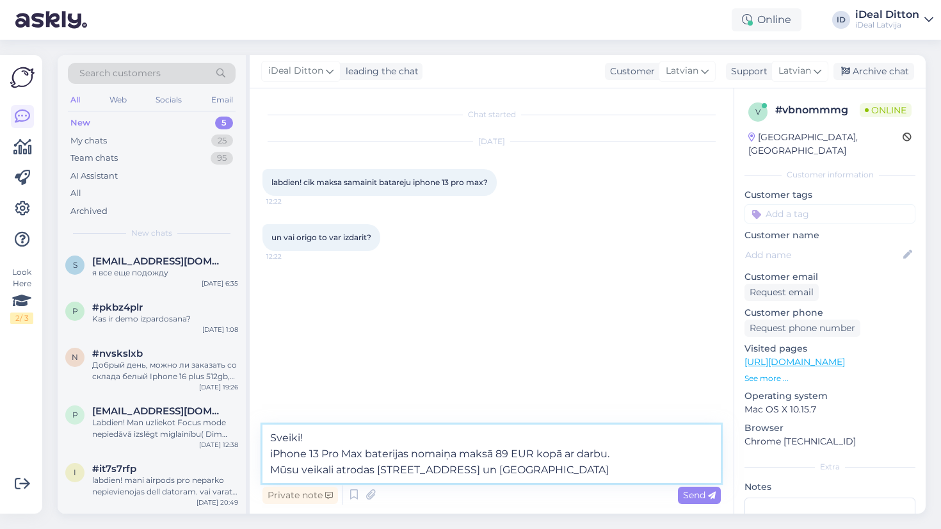
type textarea "Sveiki! iPhone 13 Pro Max baterijas nomaiņa maksā 89 EUR kopā ar darbu. Mūsu ve…"
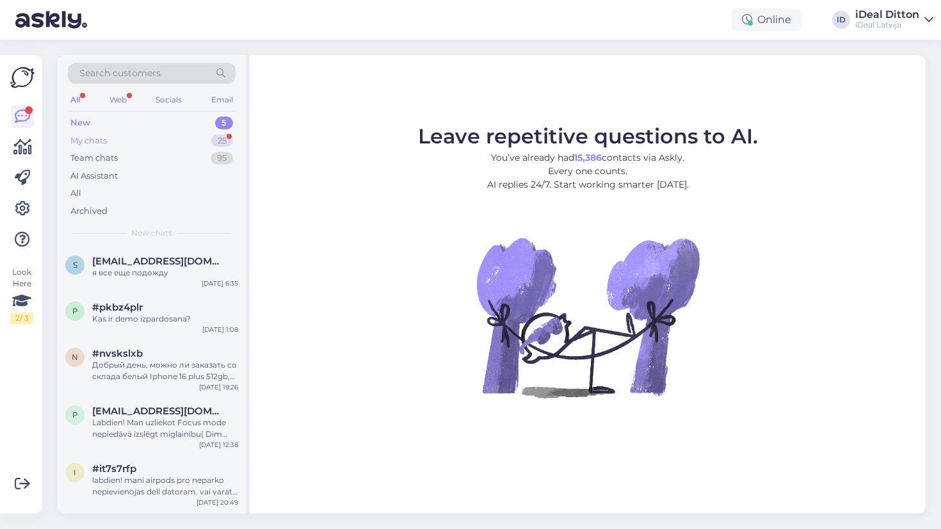
click at [231, 138] on div "25" at bounding box center [222, 140] width 22 height 13
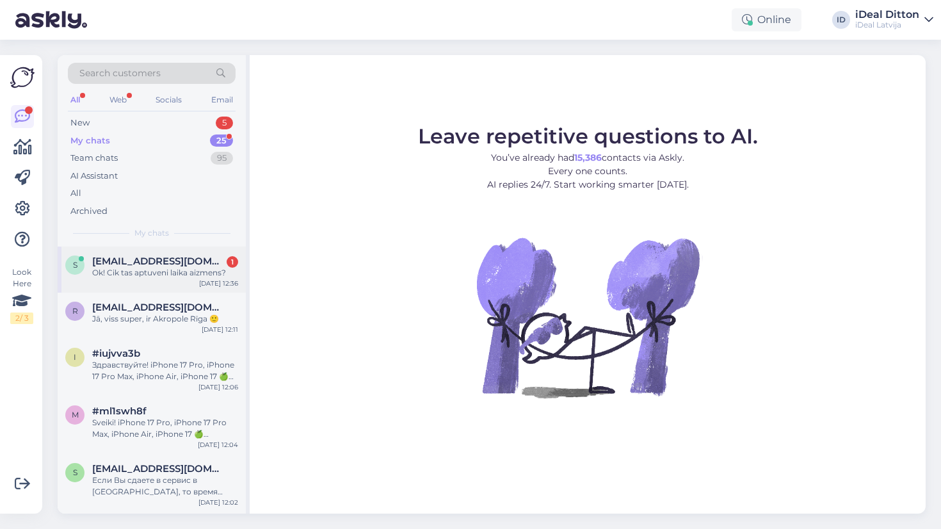
click at [170, 280] on div "s [EMAIL_ADDRESS][DOMAIN_NAME] 1 Ok! Cik tas aptuveni laika aizmens? [DATE] 12:…" at bounding box center [152, 270] width 188 height 46
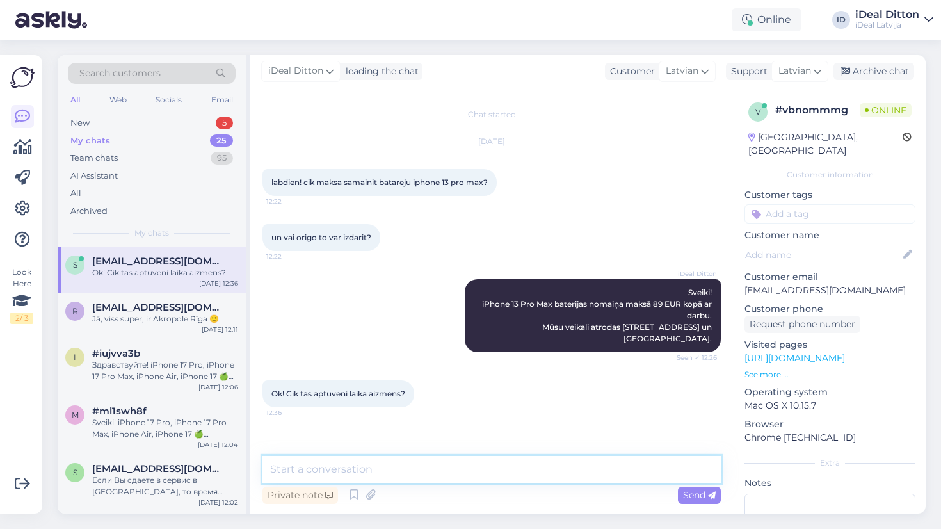
click at [398, 469] on textarea at bounding box center [492, 469] width 459 height 27
click at [330, 471] on textarea "Ja nododat Rīgas veikalā" at bounding box center [492, 469] width 459 height 27
click at [454, 469] on textarea "Ja nododat kādā no Rīgas veikalā" at bounding box center [492, 469] width 459 height 27
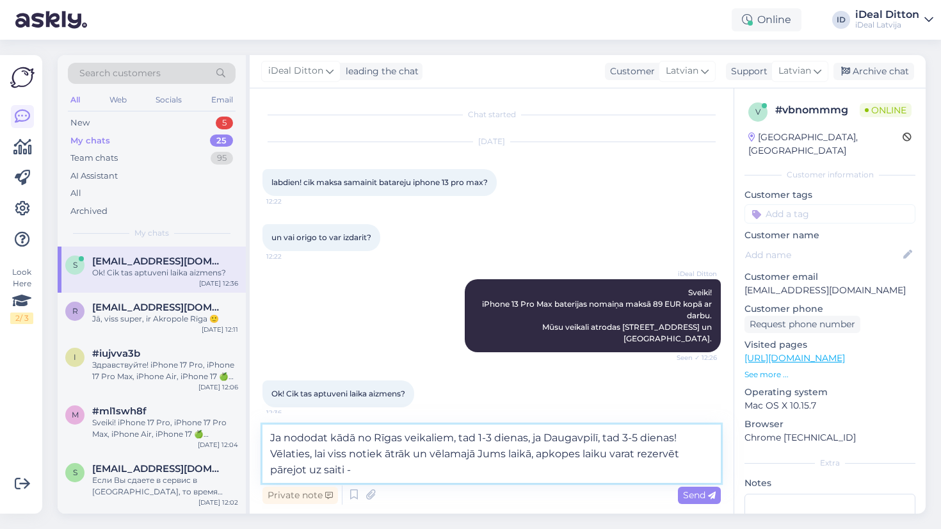
paste textarea "https://www.shop.cec.lv/servisa-apkopes-pieraksts"
type textarea "Ja nododat kādā no Rīgas veikaliem, tad 1-3 dienas, ja Daugavpilī, tad 3-5 dien…"
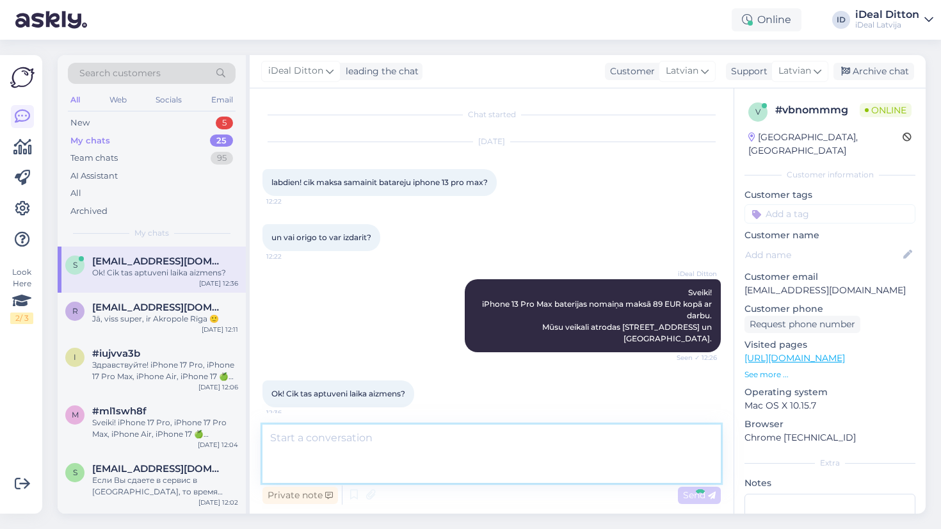
scroll to position [78, 0]
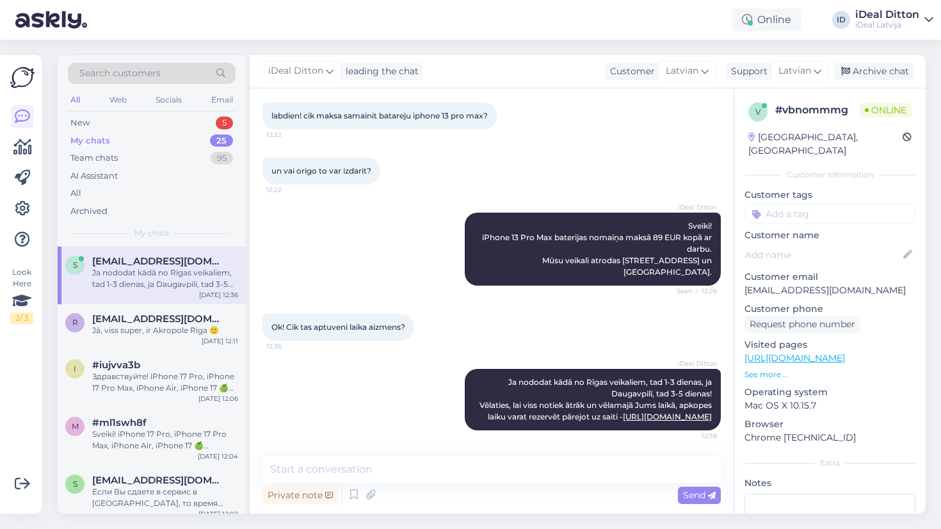
click at [402, 390] on div "iDeal Ditton Ja nododat kādā no Rīgas veikaliem, tad 1-3 dienas, ja Daugavpilī,…" at bounding box center [492, 400] width 459 height 90
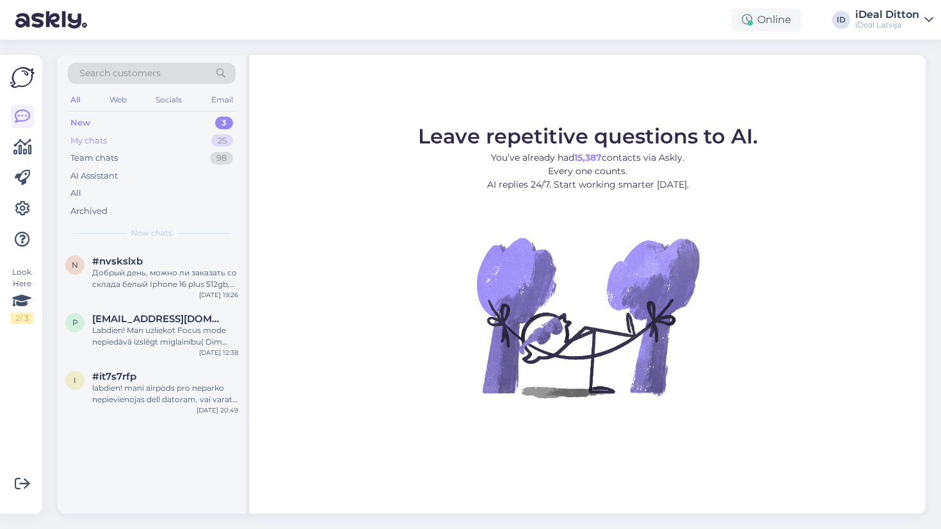
click at [220, 139] on div "25" at bounding box center [222, 140] width 22 height 13
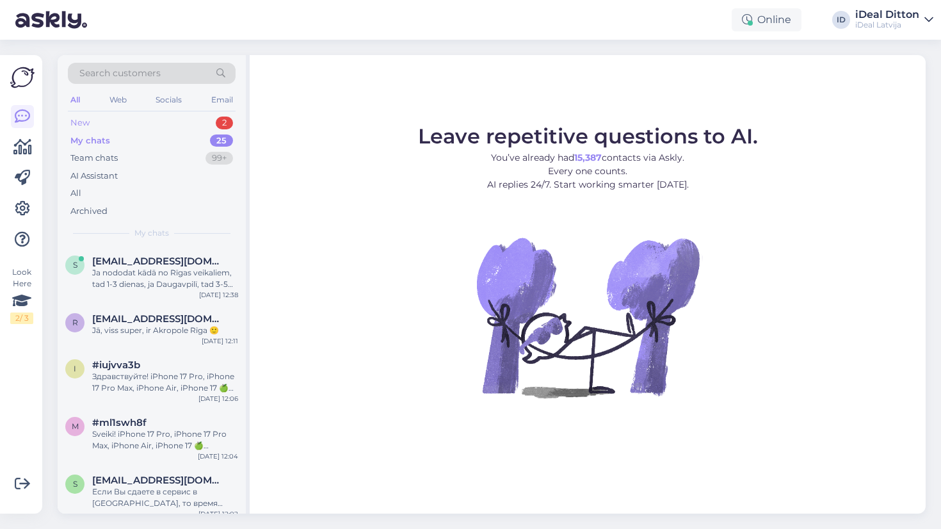
click at [193, 117] on div "New 2" at bounding box center [152, 123] width 168 height 18
